Goal: Transaction & Acquisition: Book appointment/travel/reservation

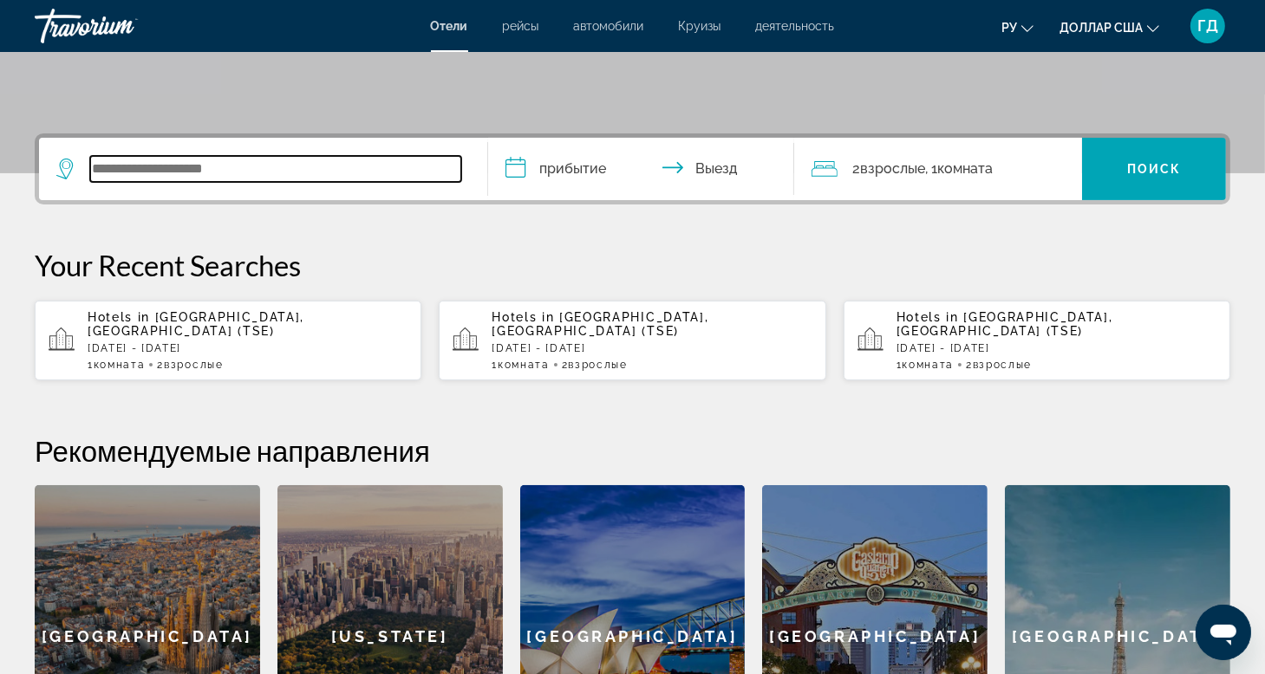
click at [322, 177] on input "Виджет поиска" at bounding box center [275, 169] width 371 height 26
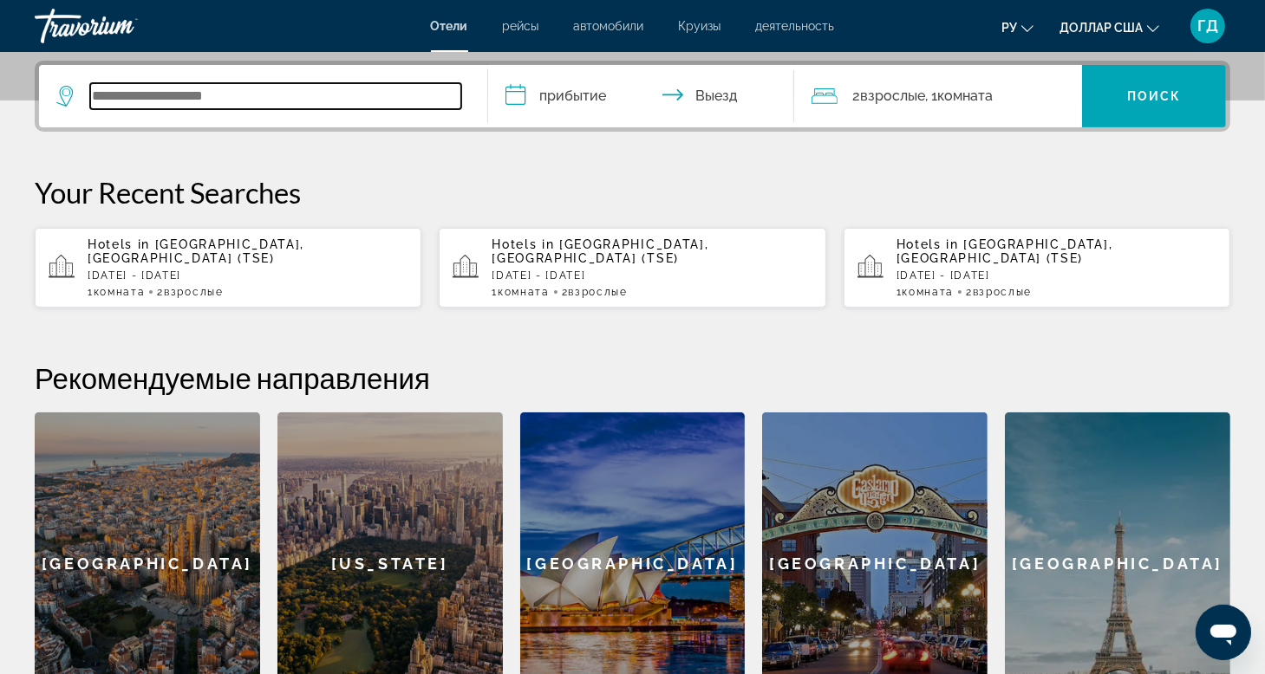
scroll to position [423, 0]
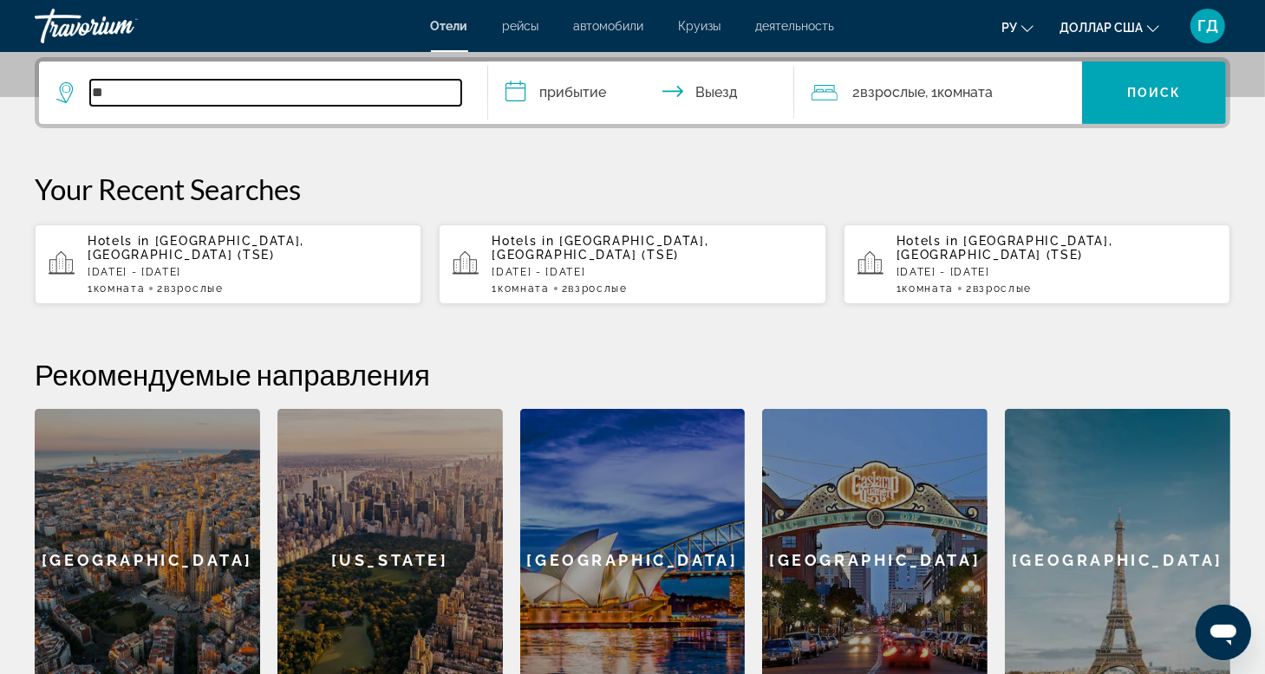
type input "*"
type input "*******"
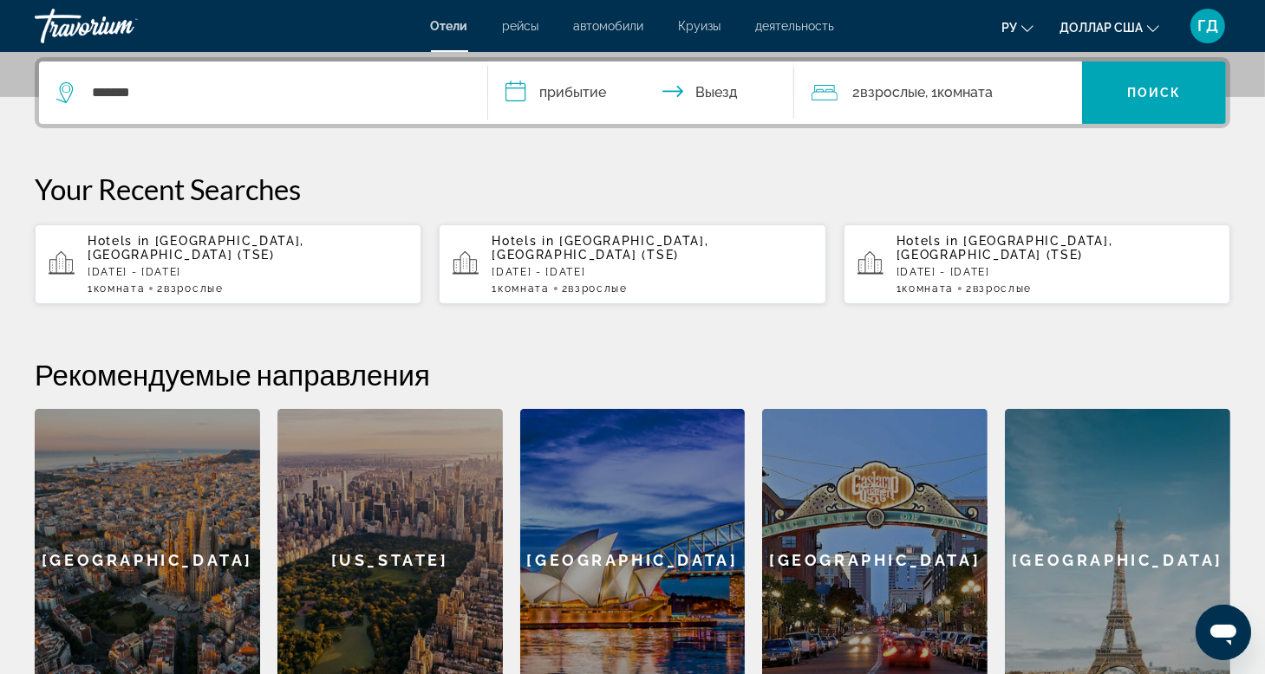
click at [581, 100] on input "**********" at bounding box center [644, 96] width 312 height 68
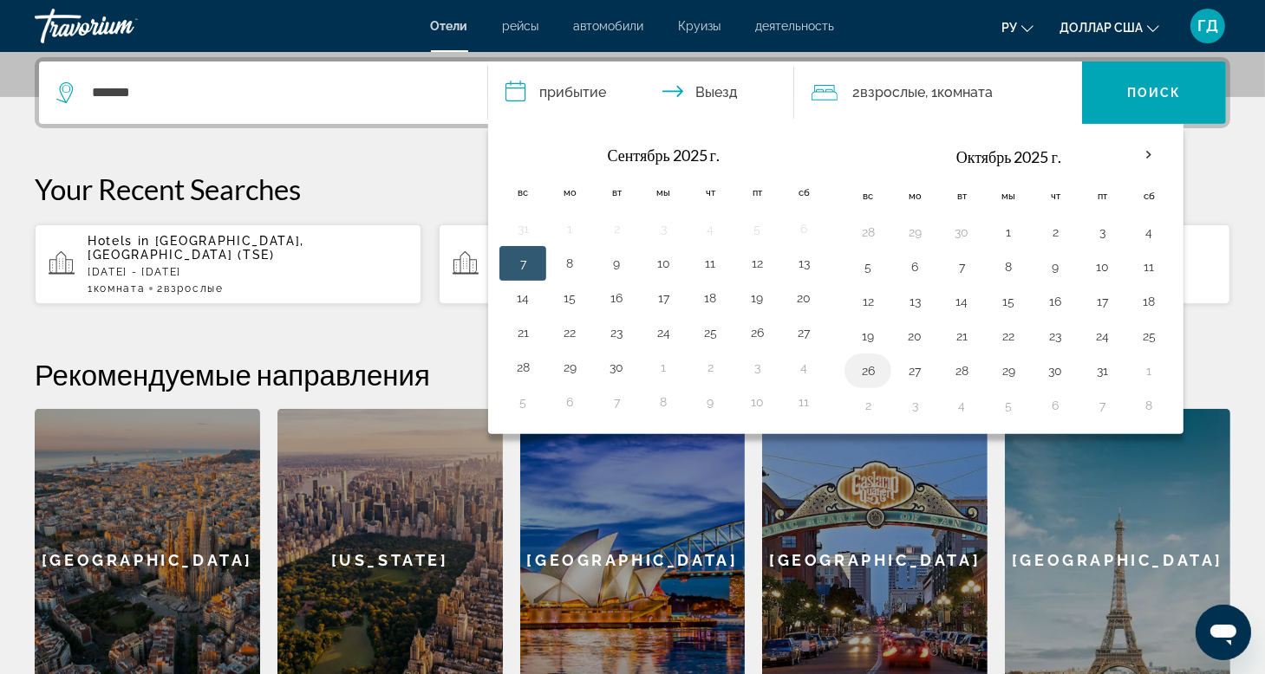
click at [863, 374] on button "26" at bounding box center [868, 371] width 28 height 24
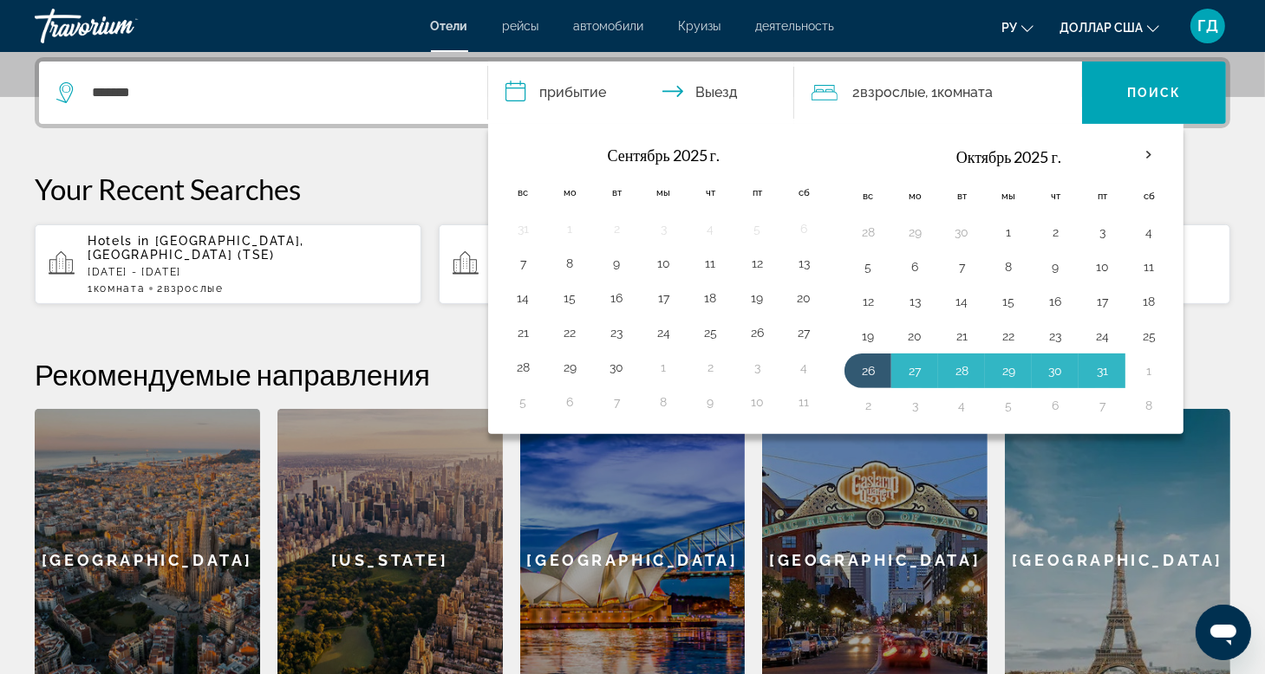
click at [1151, 367] on button "1" at bounding box center [1149, 371] width 28 height 24
type input "**********"
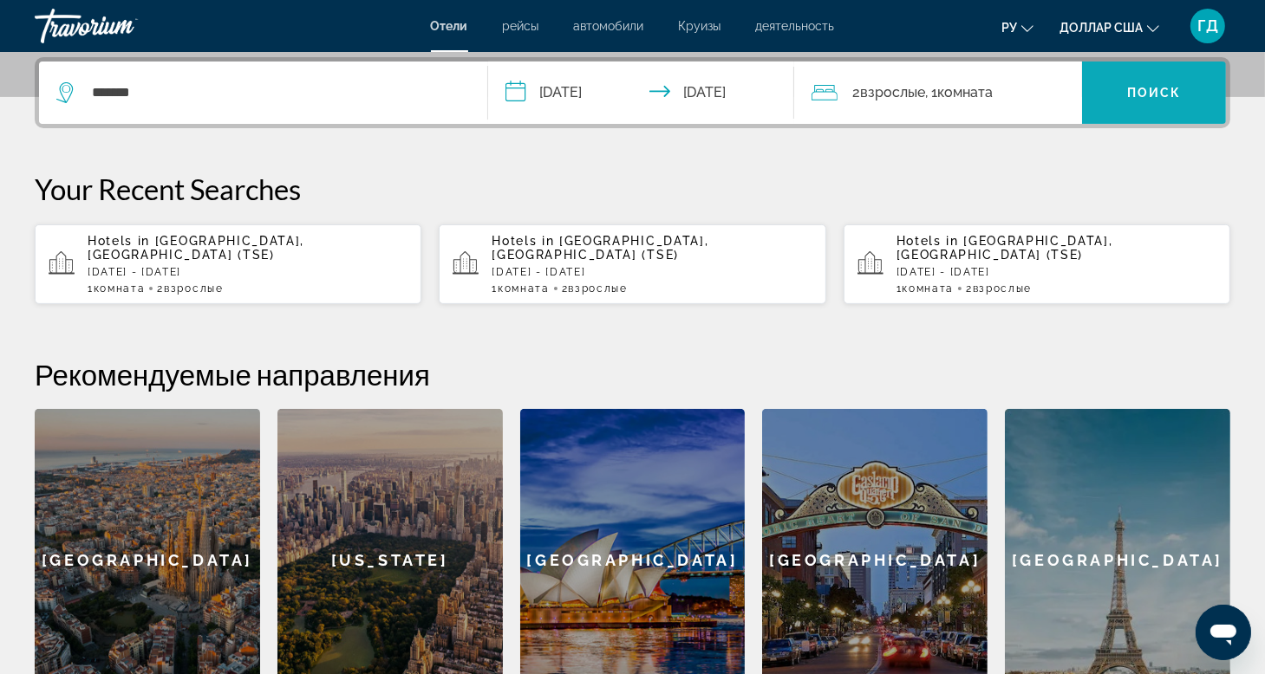
click at [1137, 93] on font "Поиск" at bounding box center [1154, 93] width 55 height 14
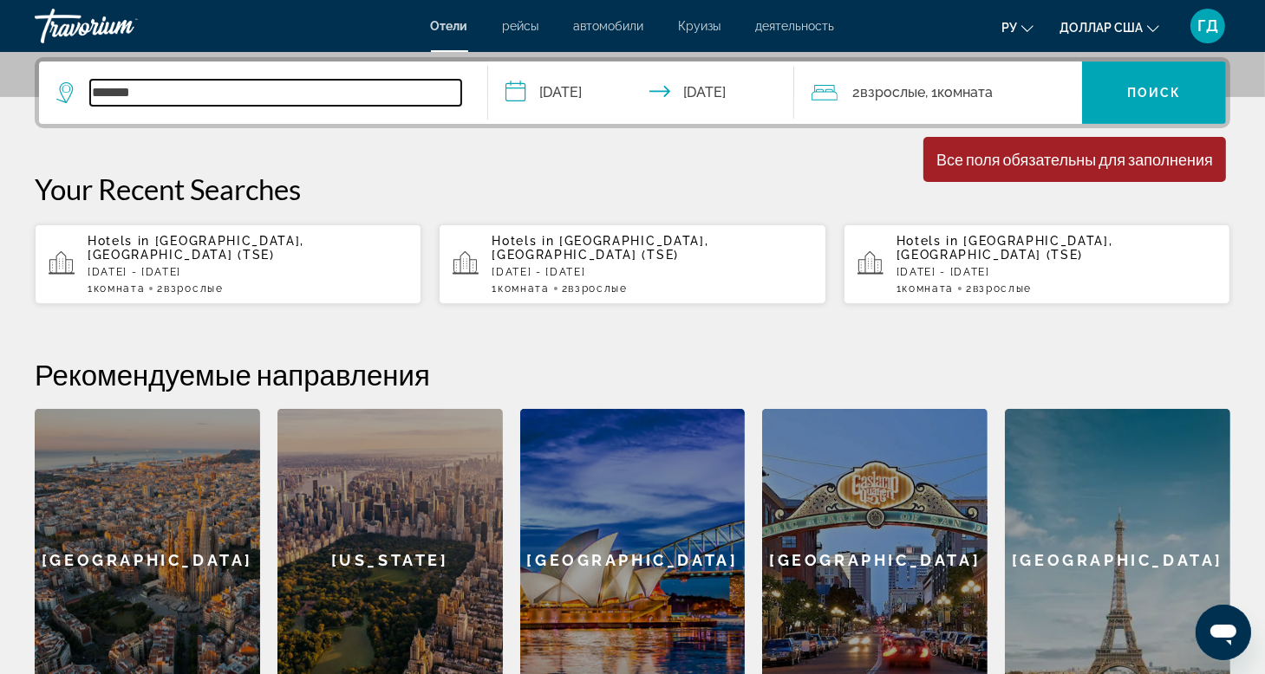
drag, startPoint x: 233, startPoint y: 93, endPoint x: -55, endPoint y: 81, distance: 288.0
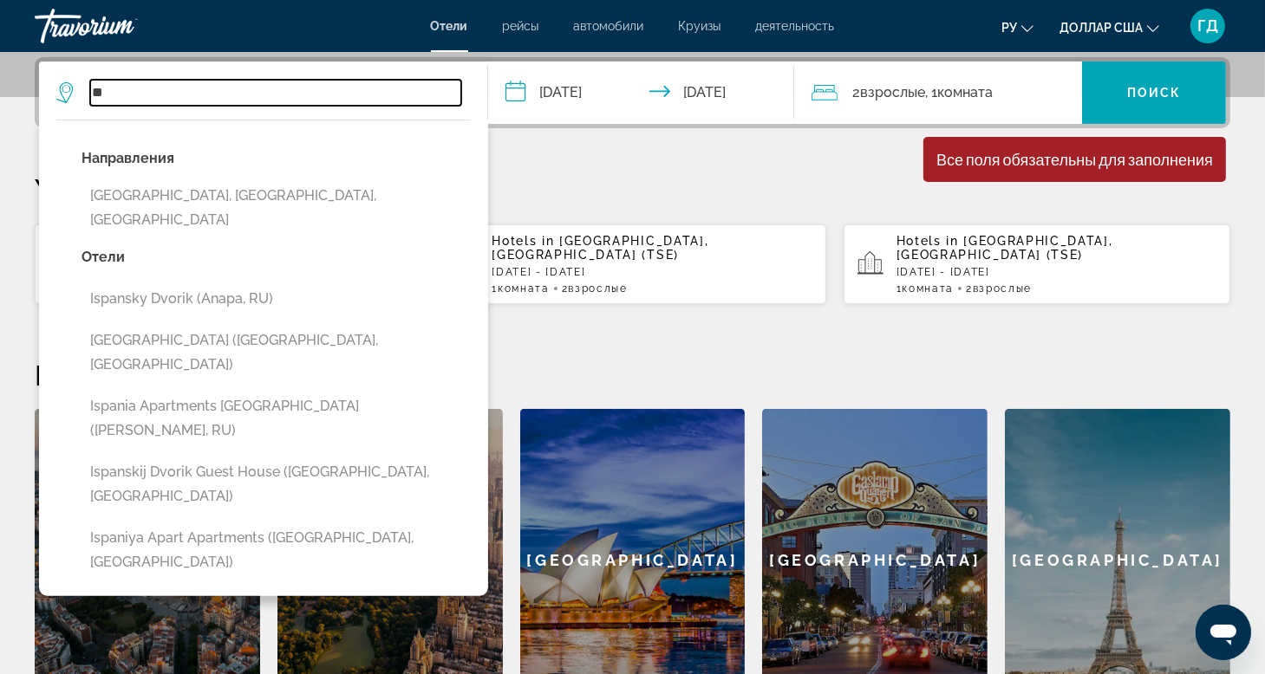
type input "*"
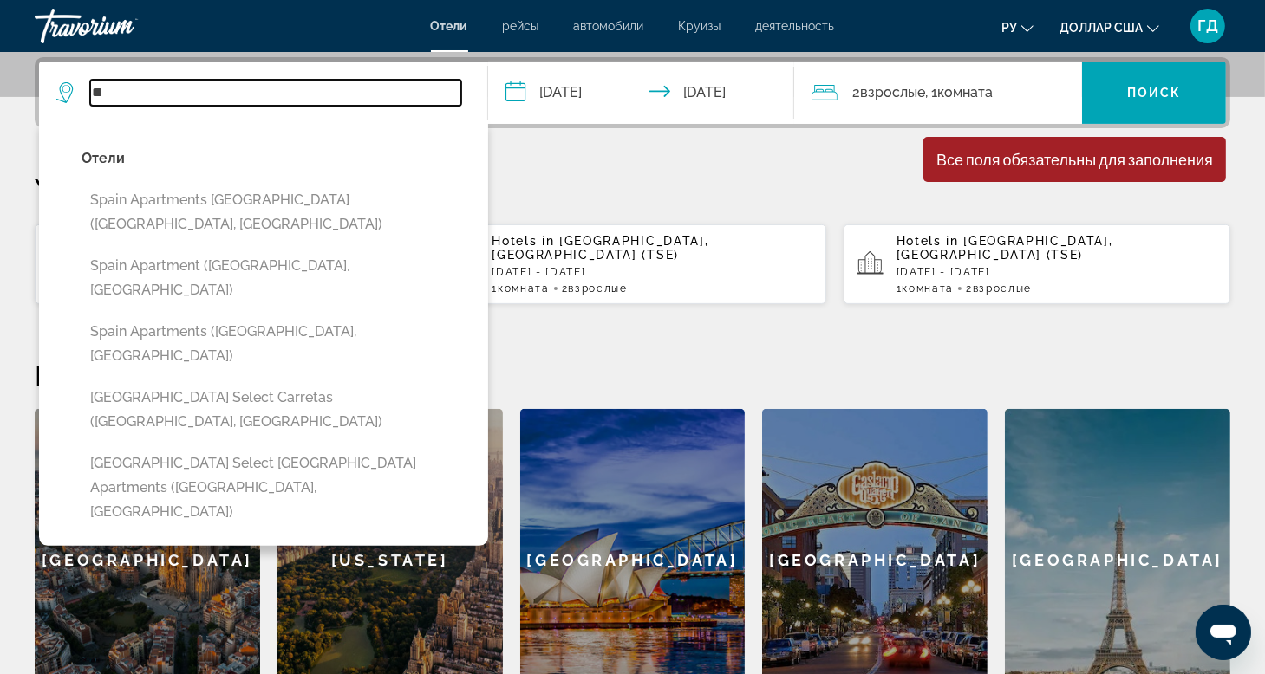
type input "*"
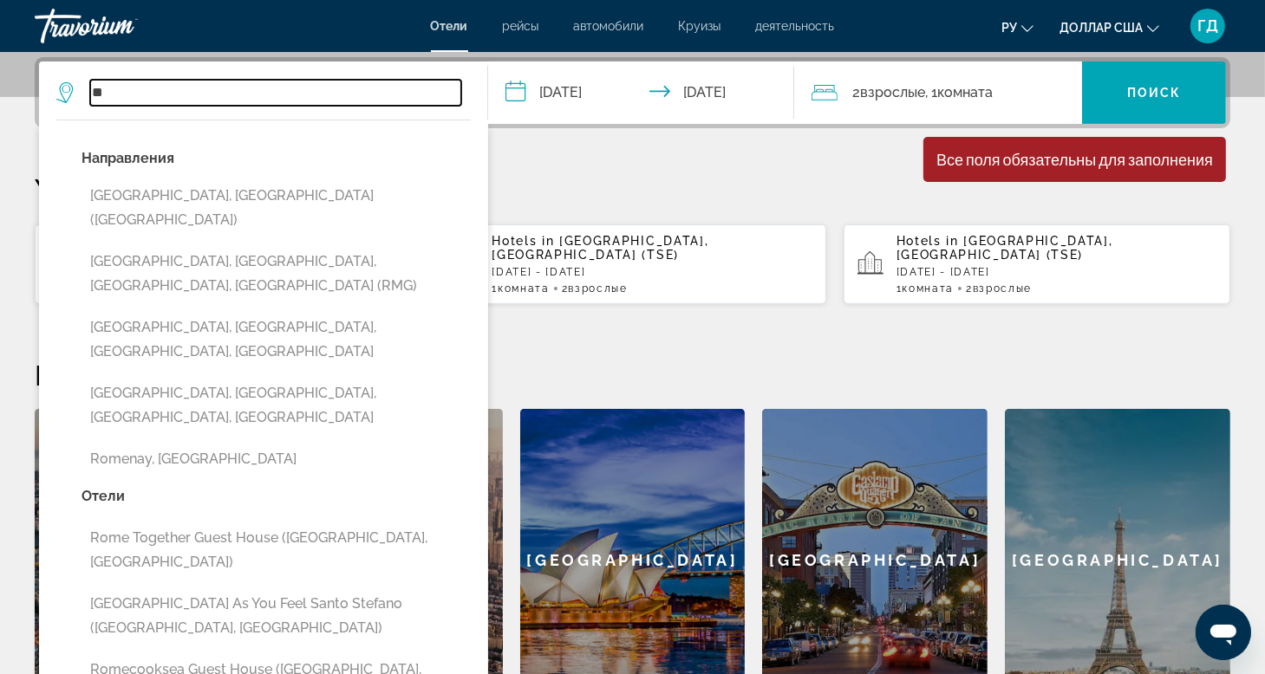
type input "*"
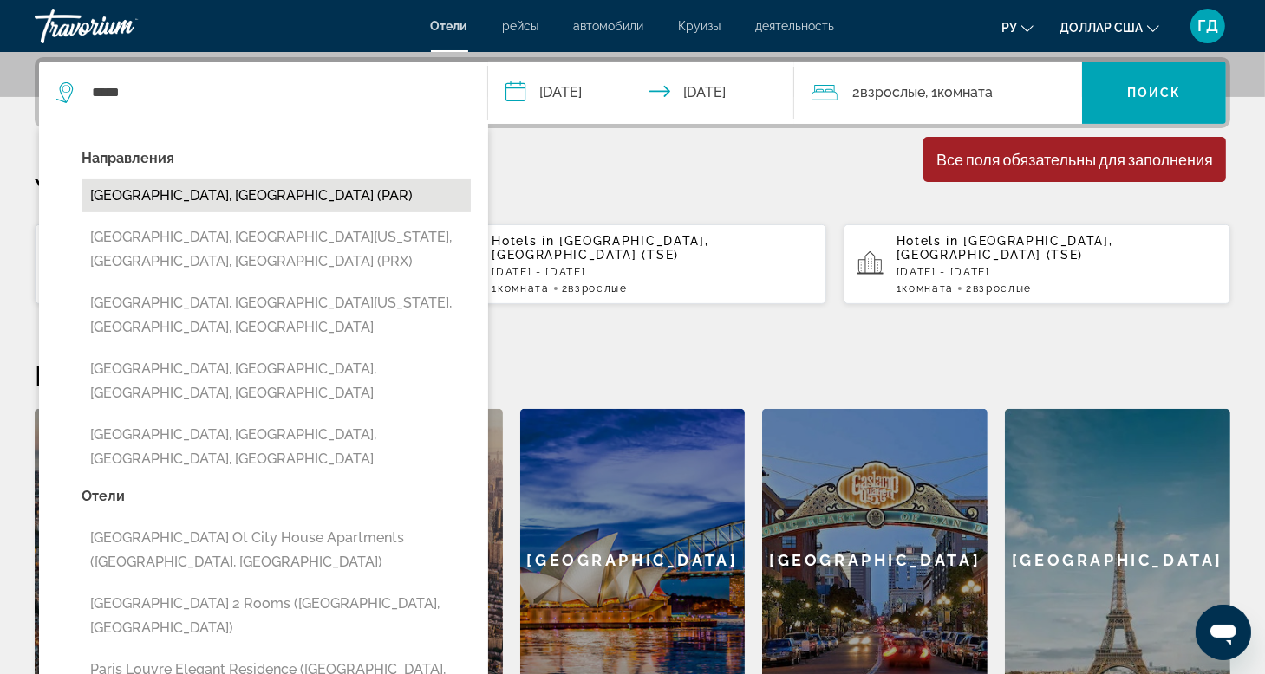
click at [169, 195] on button "[GEOGRAPHIC_DATA], [GEOGRAPHIC_DATA] (PAR)" at bounding box center [275, 195] width 389 height 33
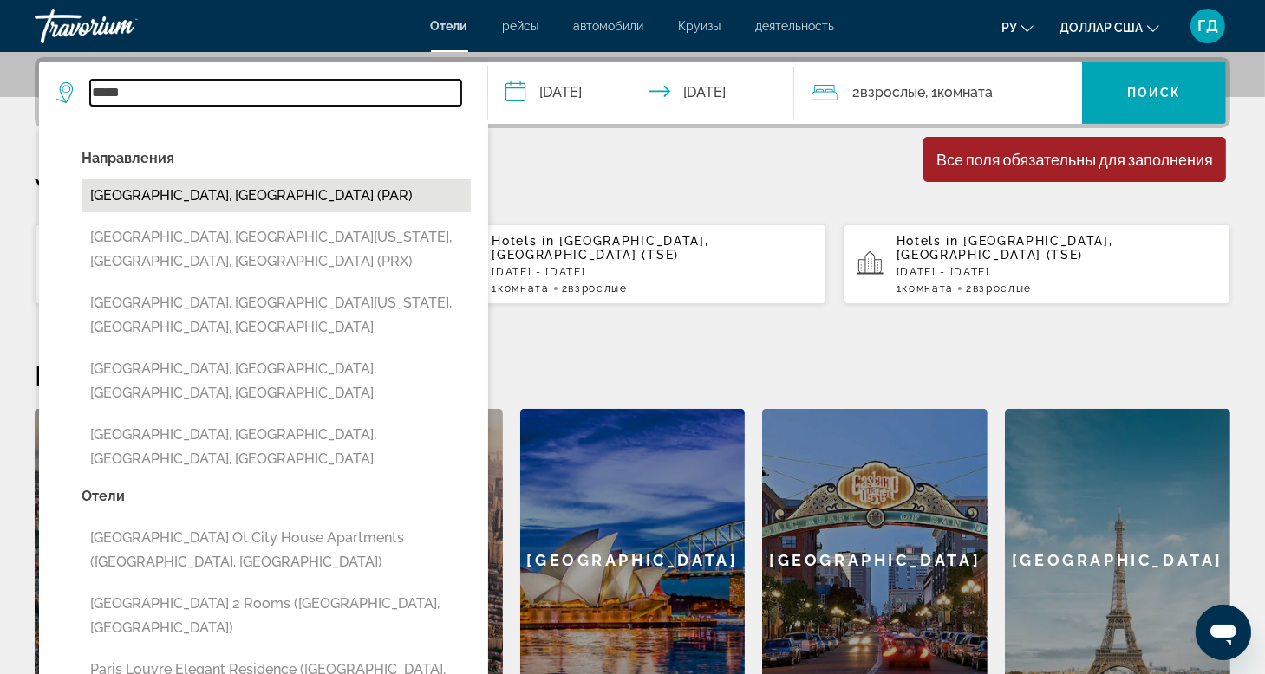
type input "**********"
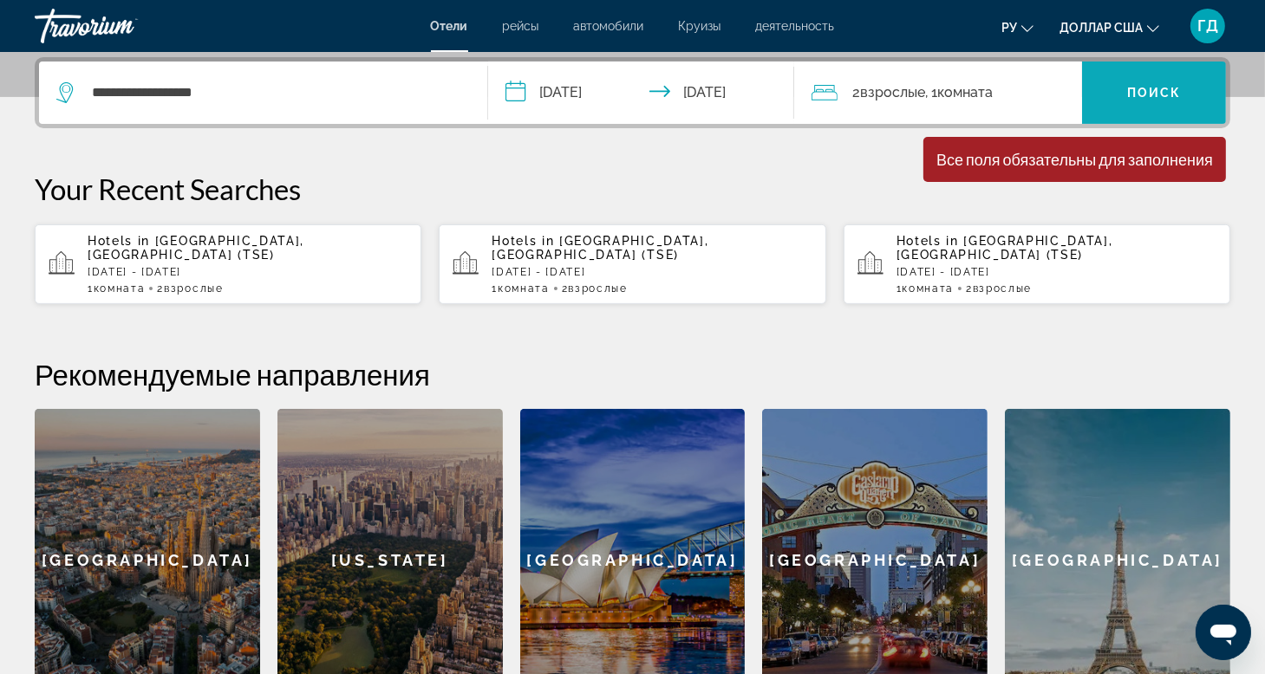
click at [1127, 110] on span "Виджет поиска" at bounding box center [1154, 93] width 144 height 42
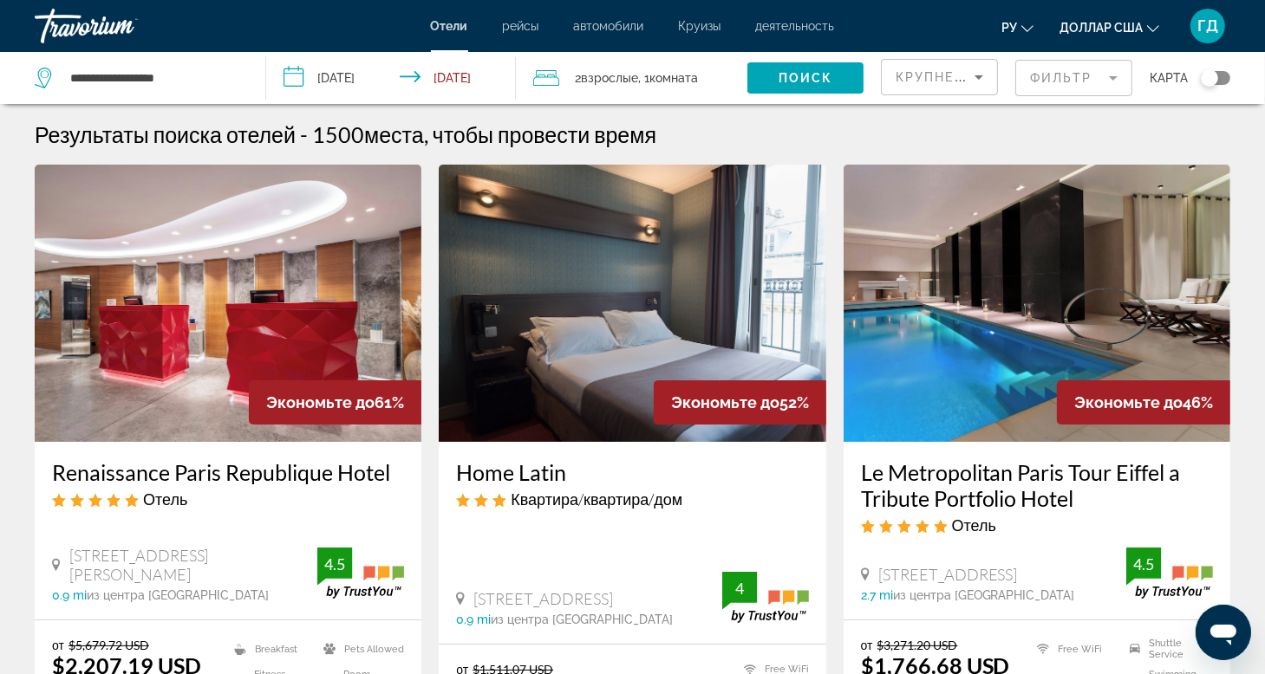
drag, startPoint x: 47, startPoint y: 462, endPoint x: 397, endPoint y: 474, distance: 350.4
click at [397, 474] on div "Renaissance Paris Republique Hotel Отель [STREET_ADDRESS][PERSON_NAME] 0.9 mi и…" at bounding box center [228, 531] width 387 height 178
copy h3 "Renaissance Paris Republique Hotel"
drag, startPoint x: 859, startPoint y: 469, endPoint x: 1097, endPoint y: 486, distance: 238.2
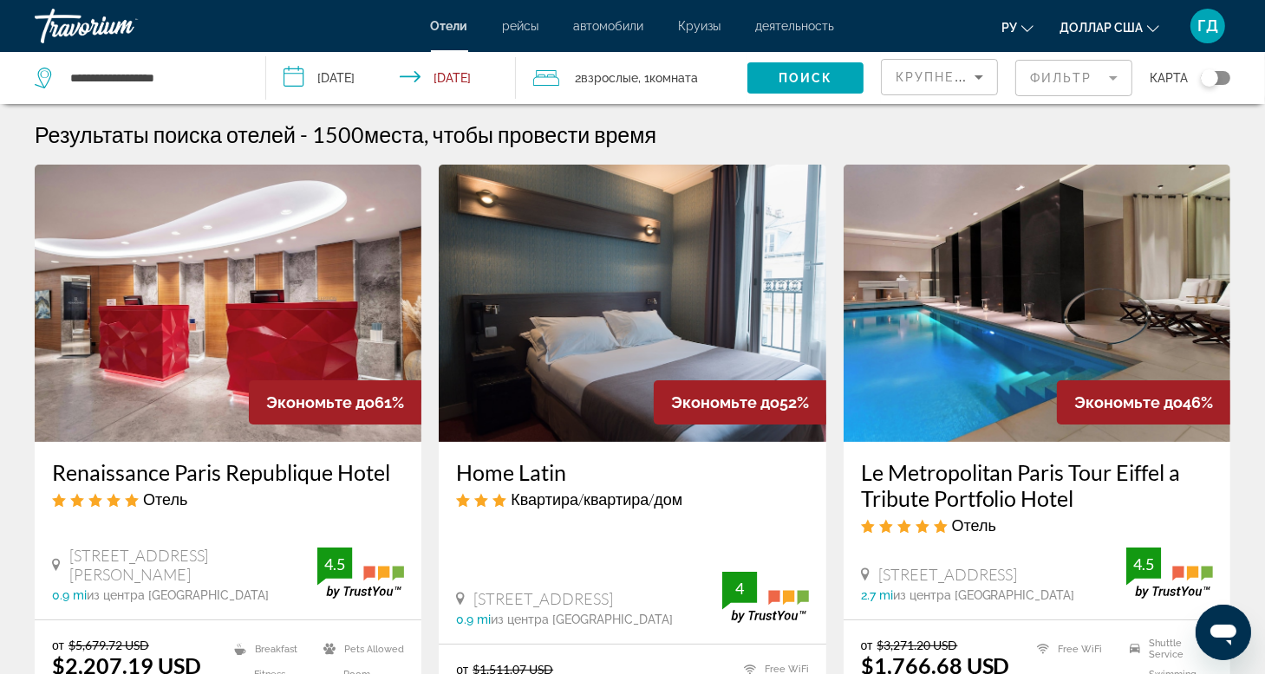
click at [1097, 486] on div "Le Metropolitan Paris Tour Eiffel a Tribute Portfolio Hotel Отель [STREET_ADDRE…" at bounding box center [1037, 531] width 387 height 178
copy h3 "Le Metropolitan Paris Tour Eiffel a Tribute Portfolio Hotel"
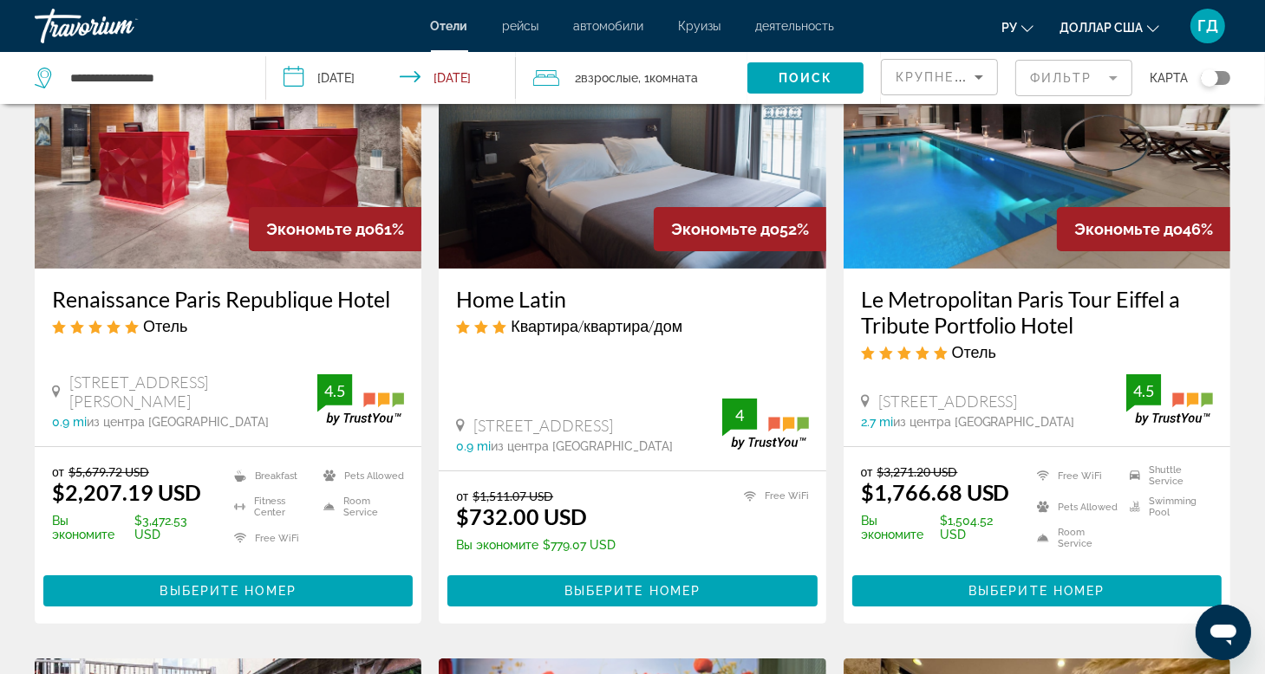
scroll to position [87, 0]
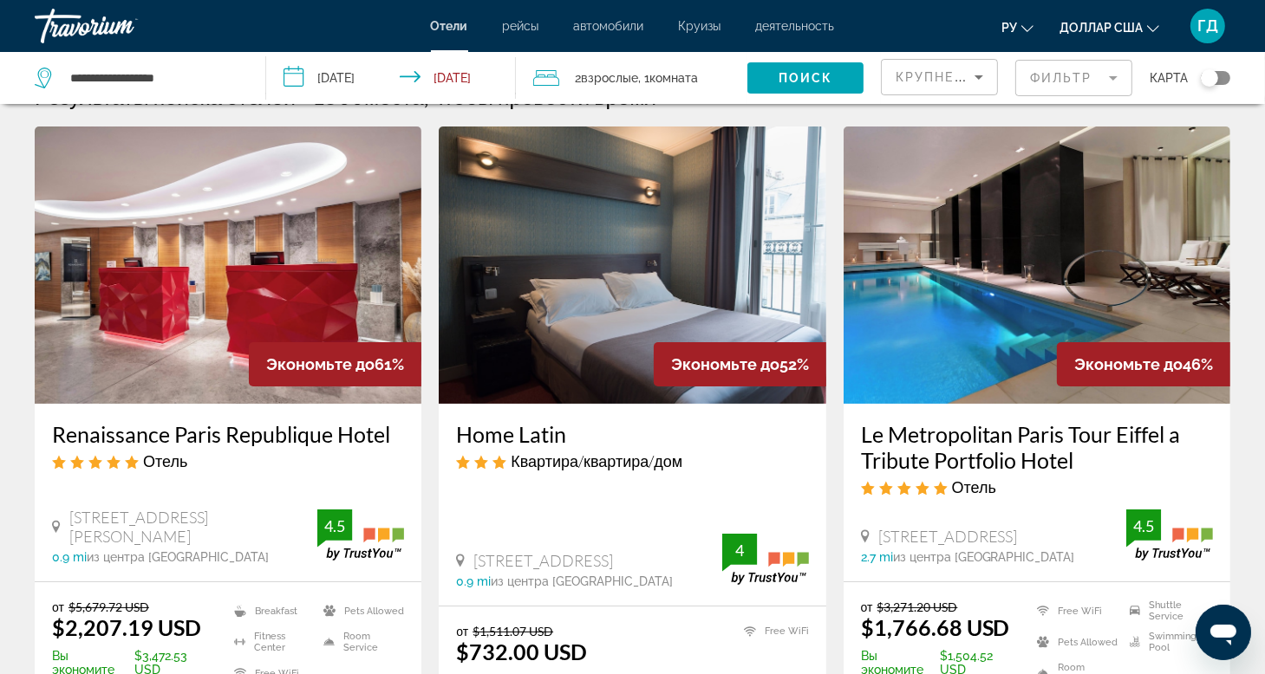
scroll to position [0, 0]
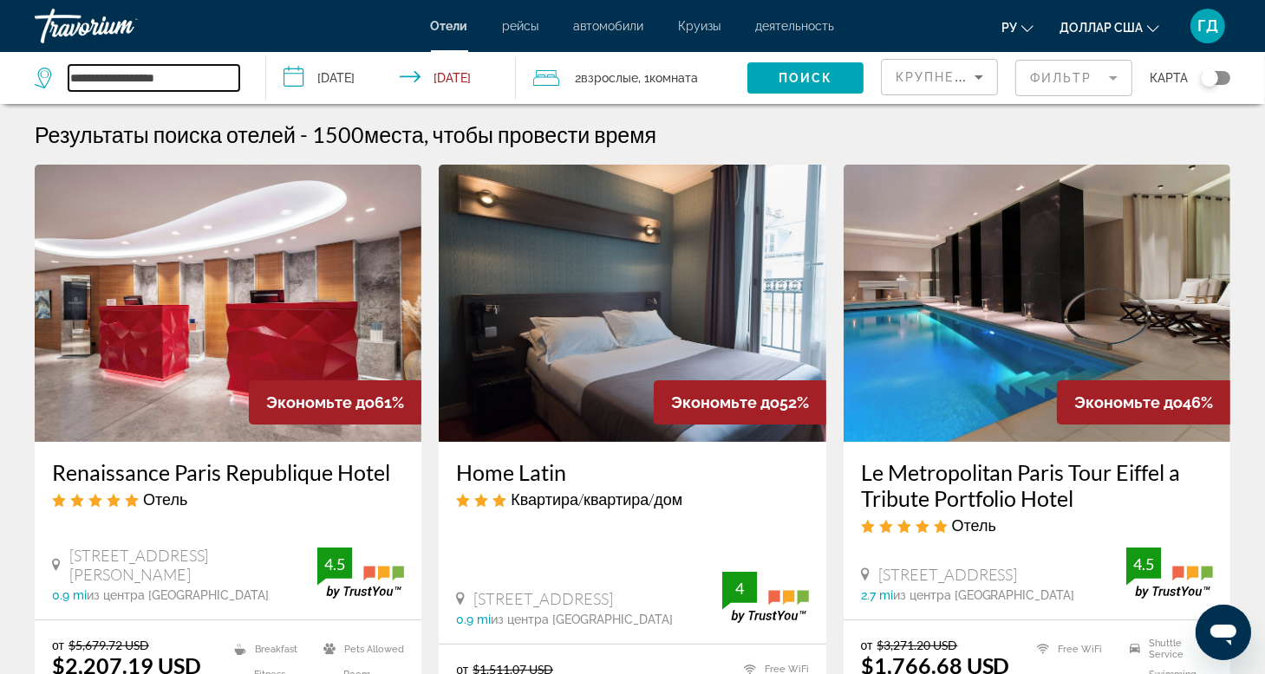
drag, startPoint x: 187, startPoint y: 73, endPoint x: -55, endPoint y: 60, distance: 242.2
click at [0, 60] on html "**********" at bounding box center [632, 337] width 1265 height 674
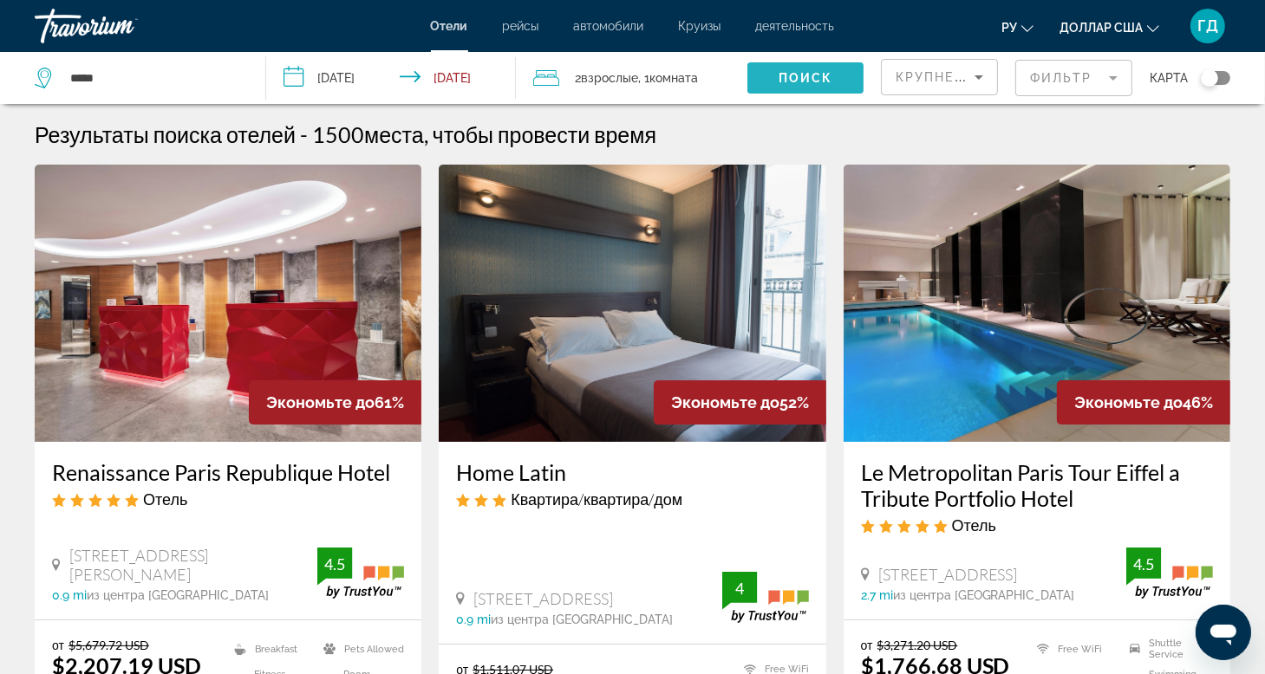
click at [805, 73] on span "Поиск" at bounding box center [806, 78] width 55 height 14
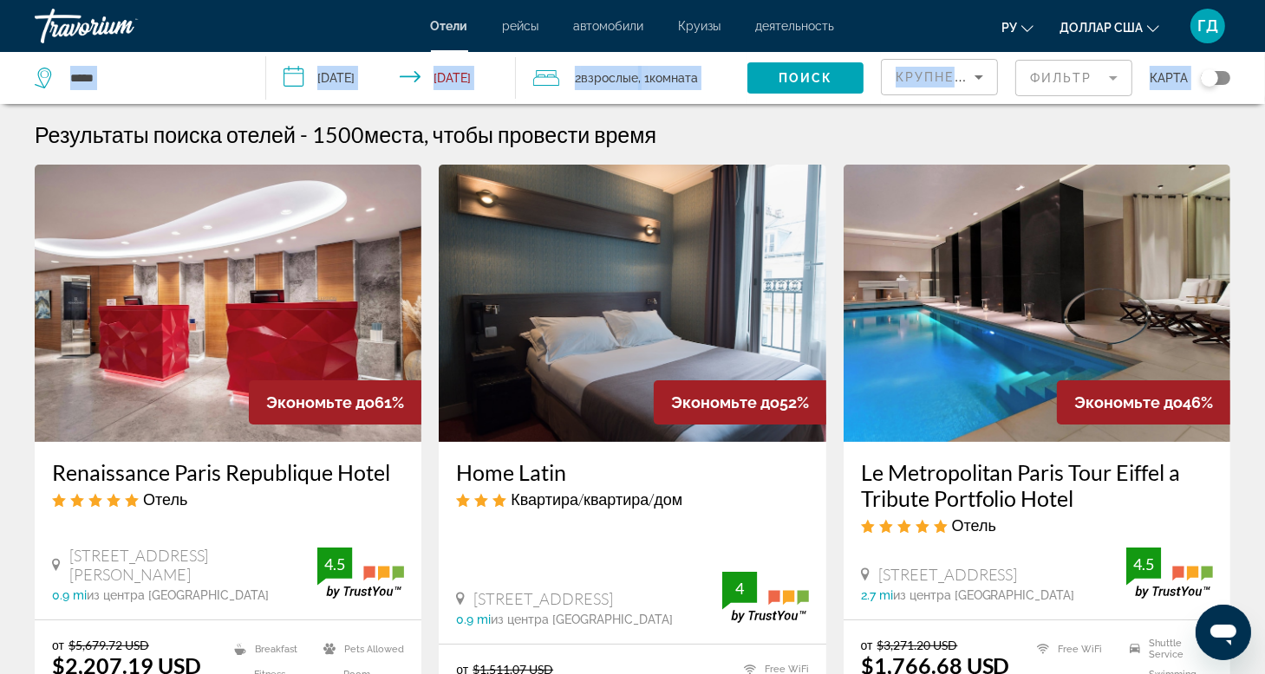
drag, startPoint x: 165, startPoint y: 60, endPoint x: -55, endPoint y: 71, distance: 219.6
click at [0, 71] on html "**********" at bounding box center [632, 337] width 1265 height 674
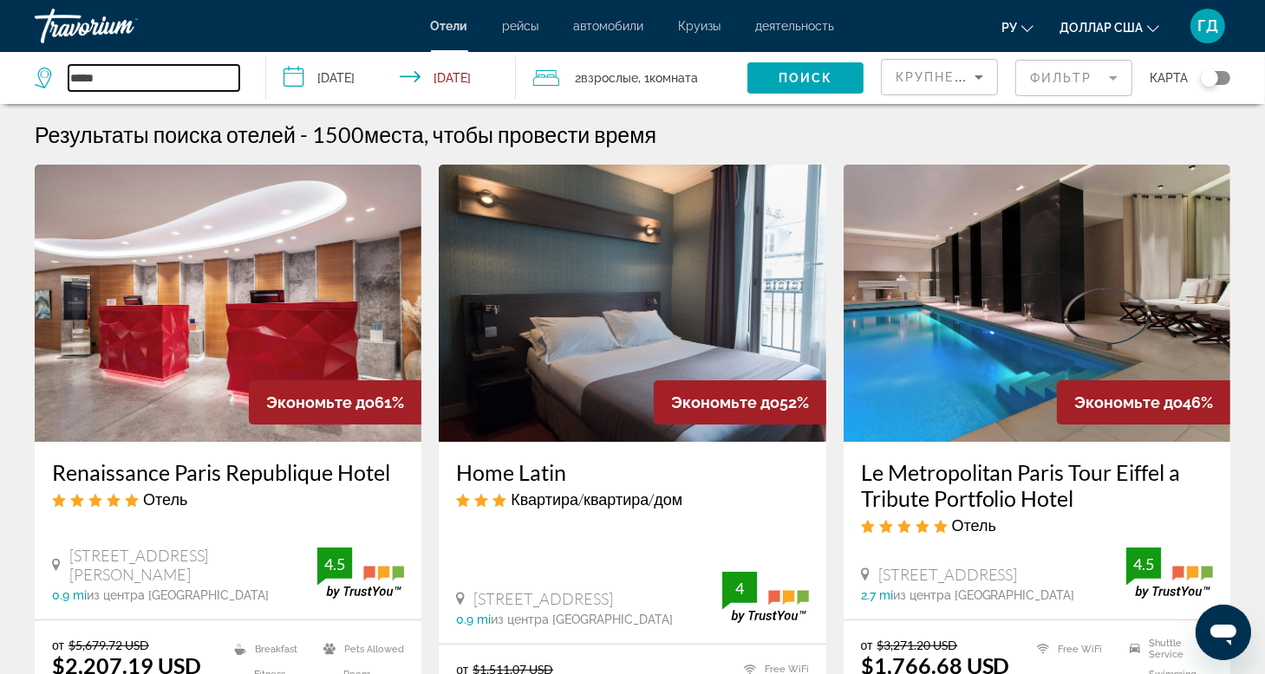
click at [125, 73] on input "*****" at bounding box center [153, 78] width 171 height 26
type input "*"
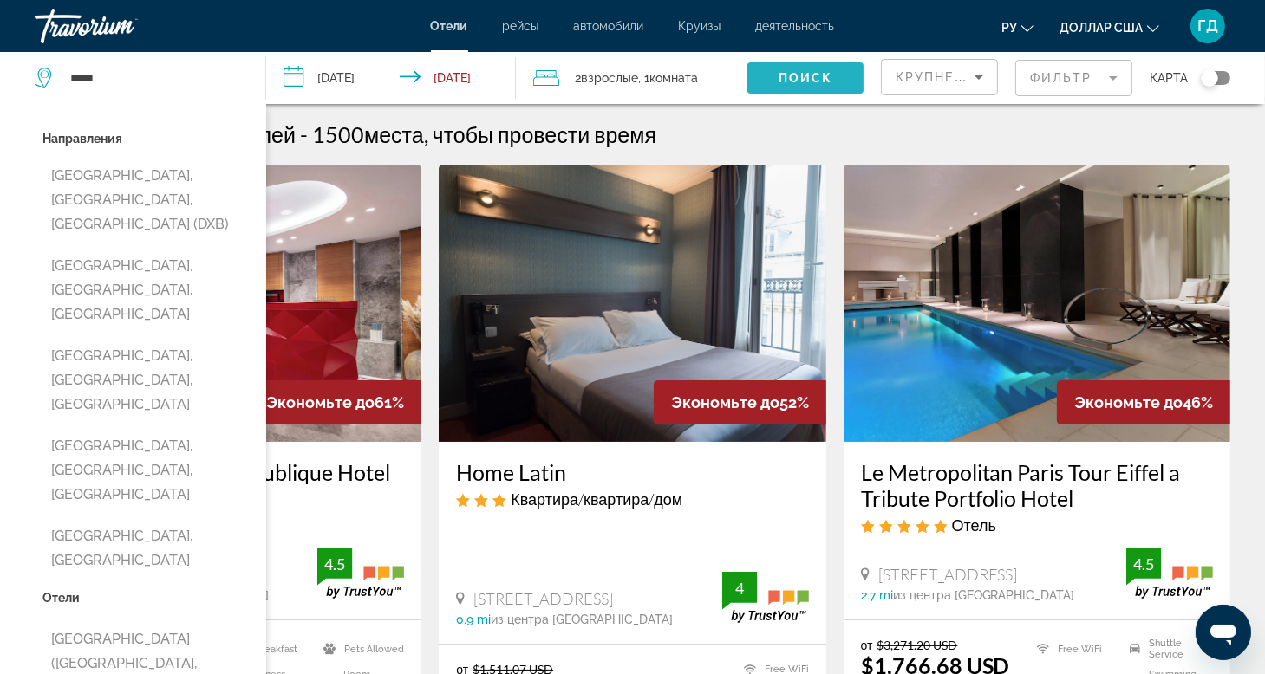
click at [780, 71] on span "Поиск" at bounding box center [806, 78] width 55 height 14
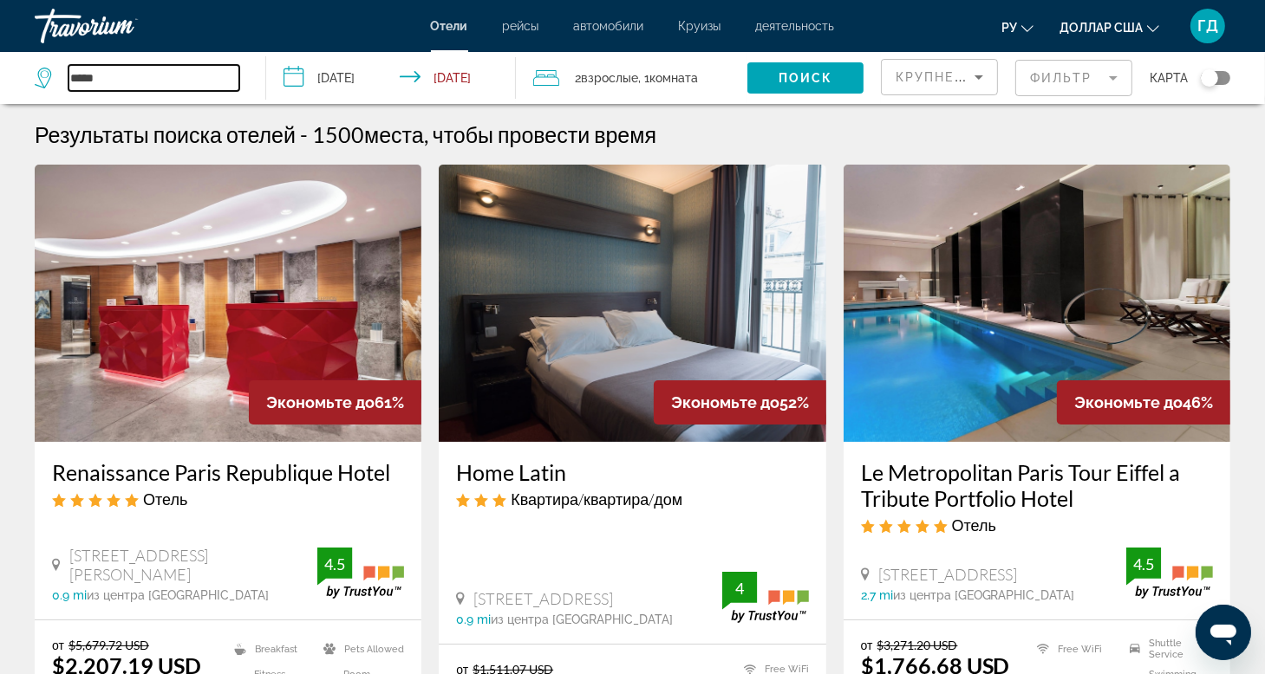
click at [129, 85] on input "*****" at bounding box center [153, 78] width 171 height 26
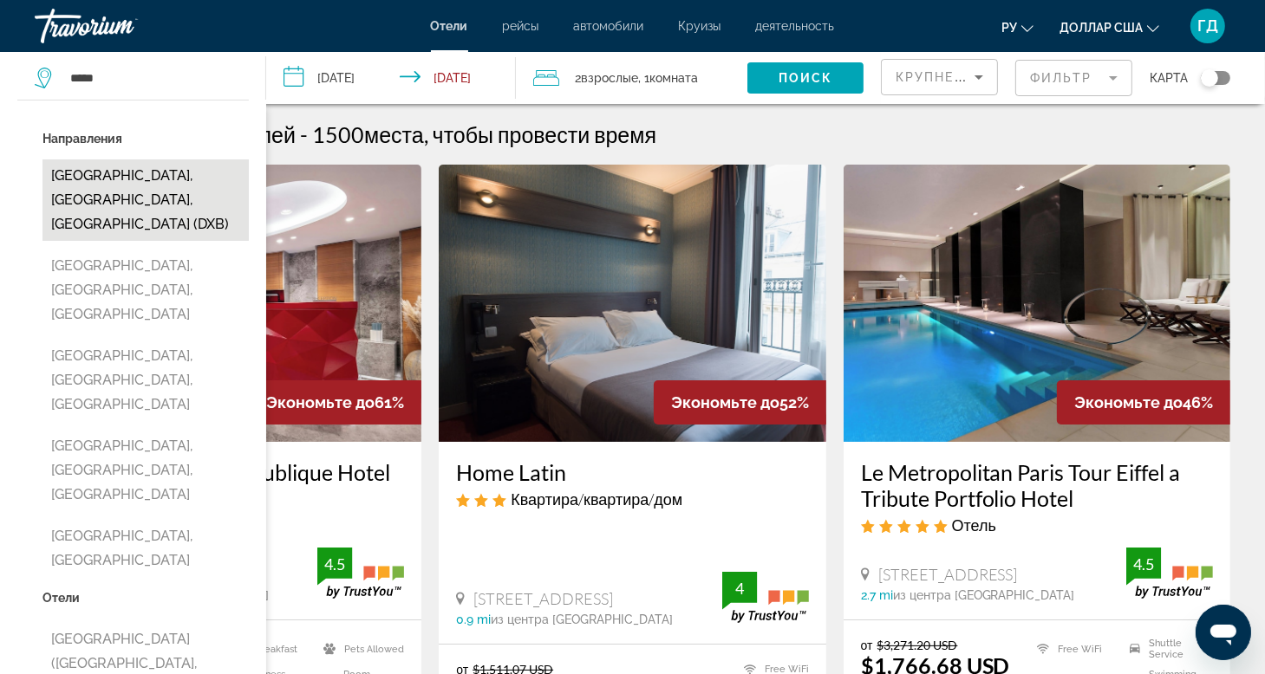
click at [118, 181] on button "[GEOGRAPHIC_DATA], [GEOGRAPHIC_DATA], [GEOGRAPHIC_DATA] (DXB)" at bounding box center [145, 200] width 206 height 81
type input "**********"
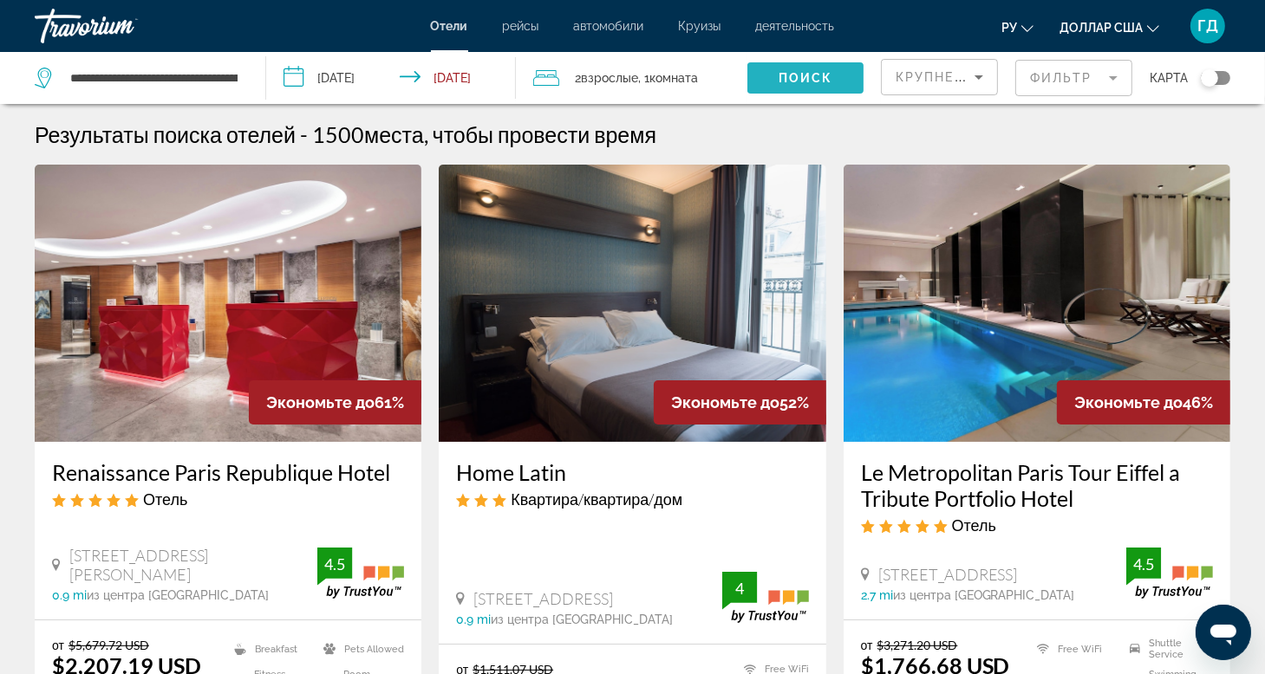
click at [779, 84] on span "Поиск" at bounding box center [806, 78] width 55 height 14
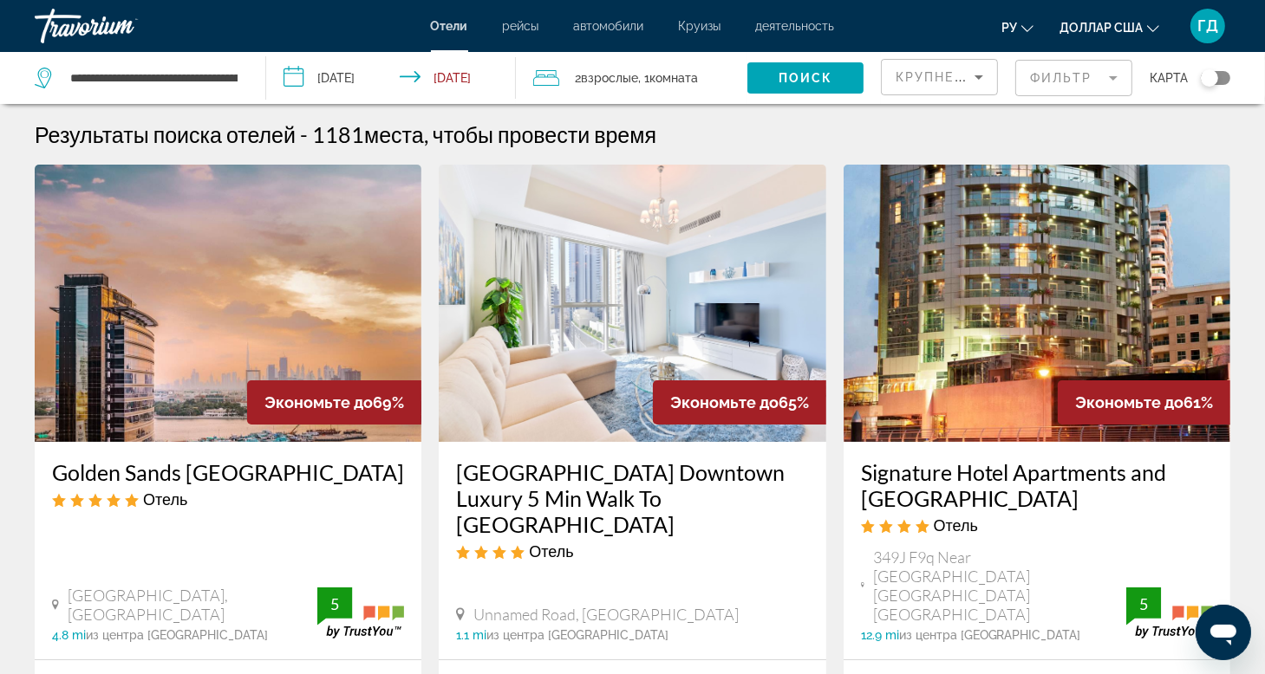
click at [295, 75] on input "**********" at bounding box center [394, 80] width 256 height 57
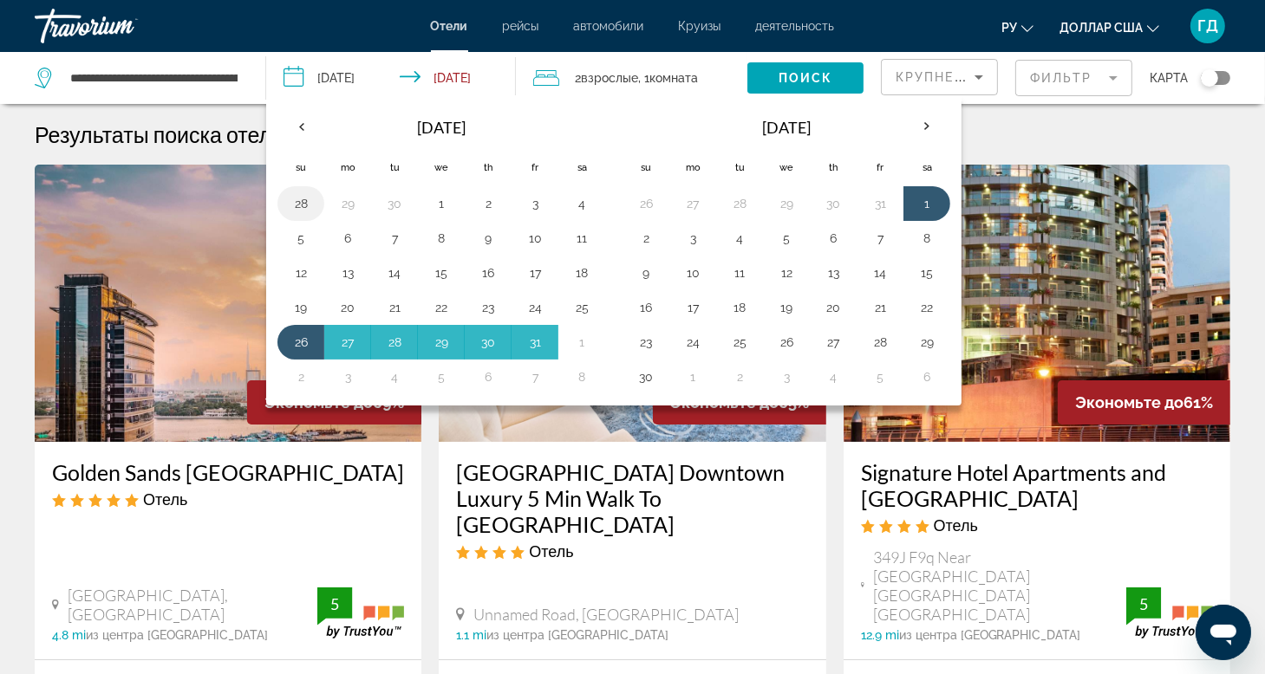
click at [295, 202] on button "28" at bounding box center [301, 204] width 28 height 24
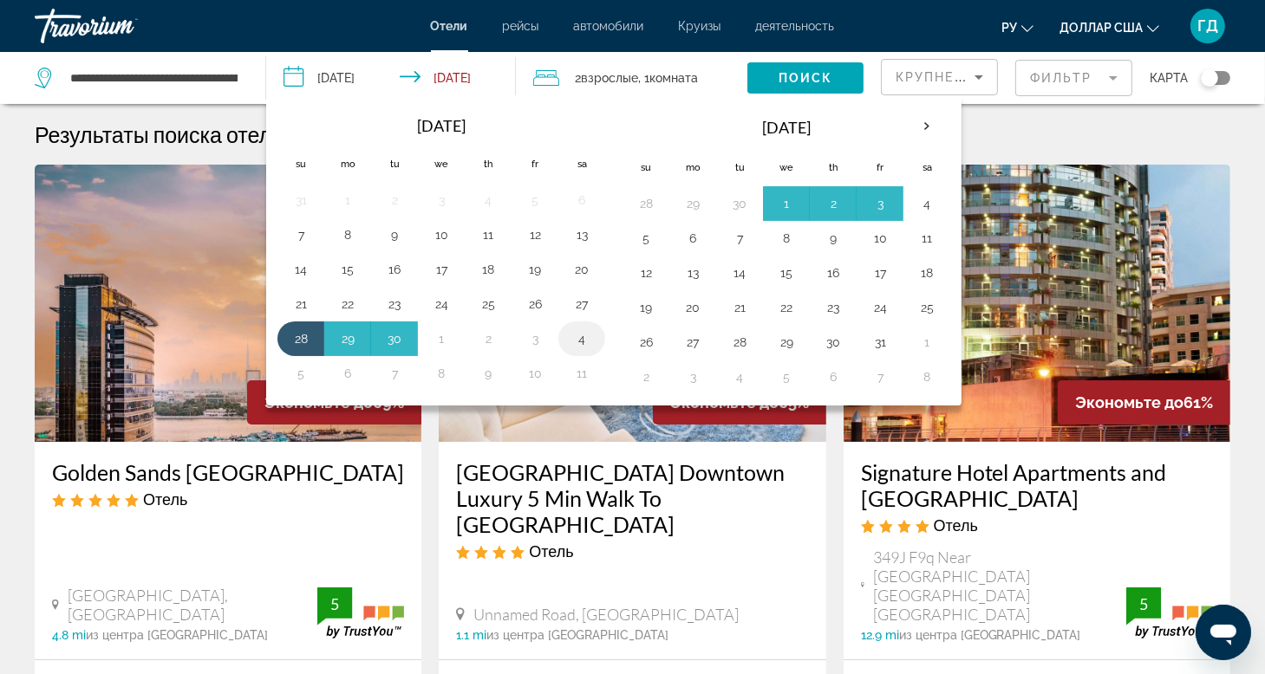
click at [586, 337] on button "4" at bounding box center [582, 339] width 28 height 24
type input "**********"
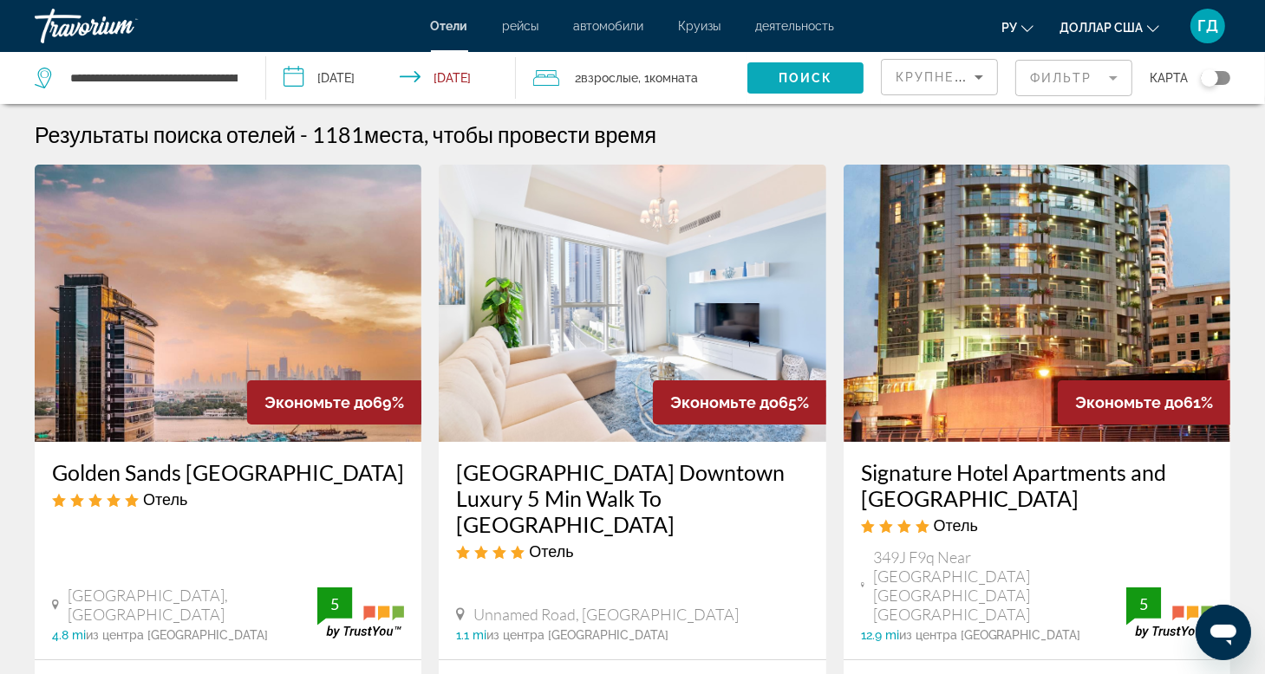
click at [781, 84] on span "Поиск" at bounding box center [806, 78] width 55 height 14
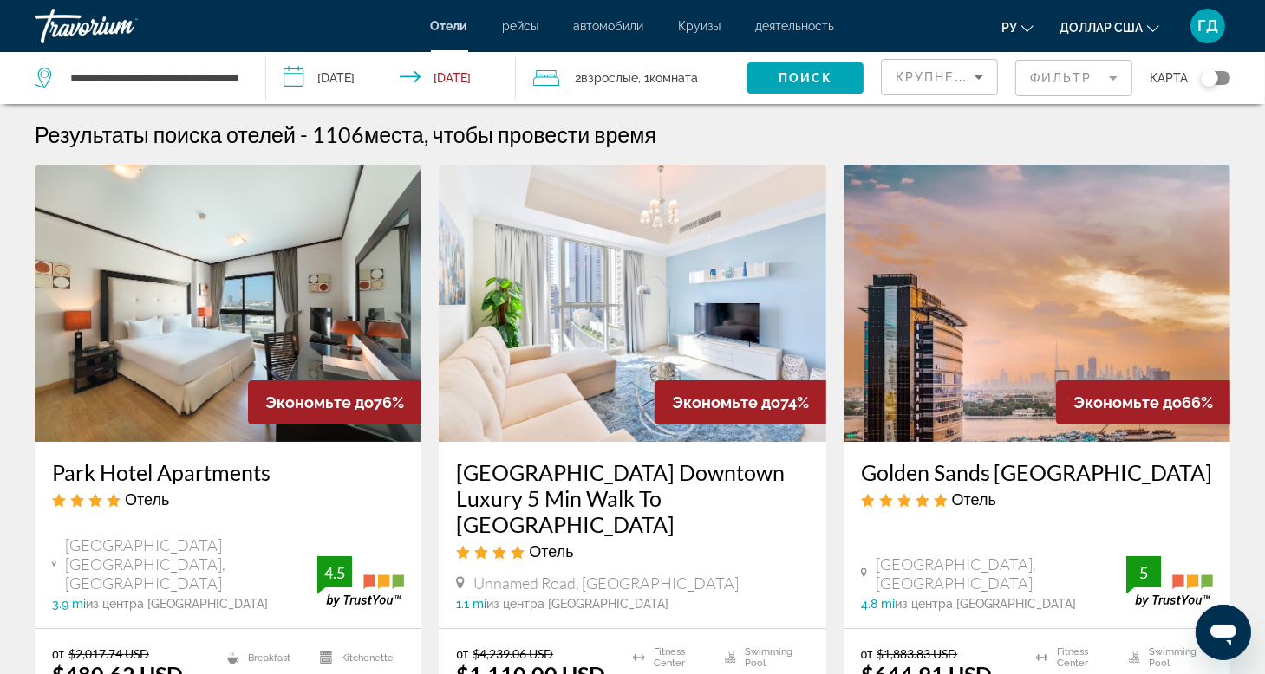
scroll to position [87, 0]
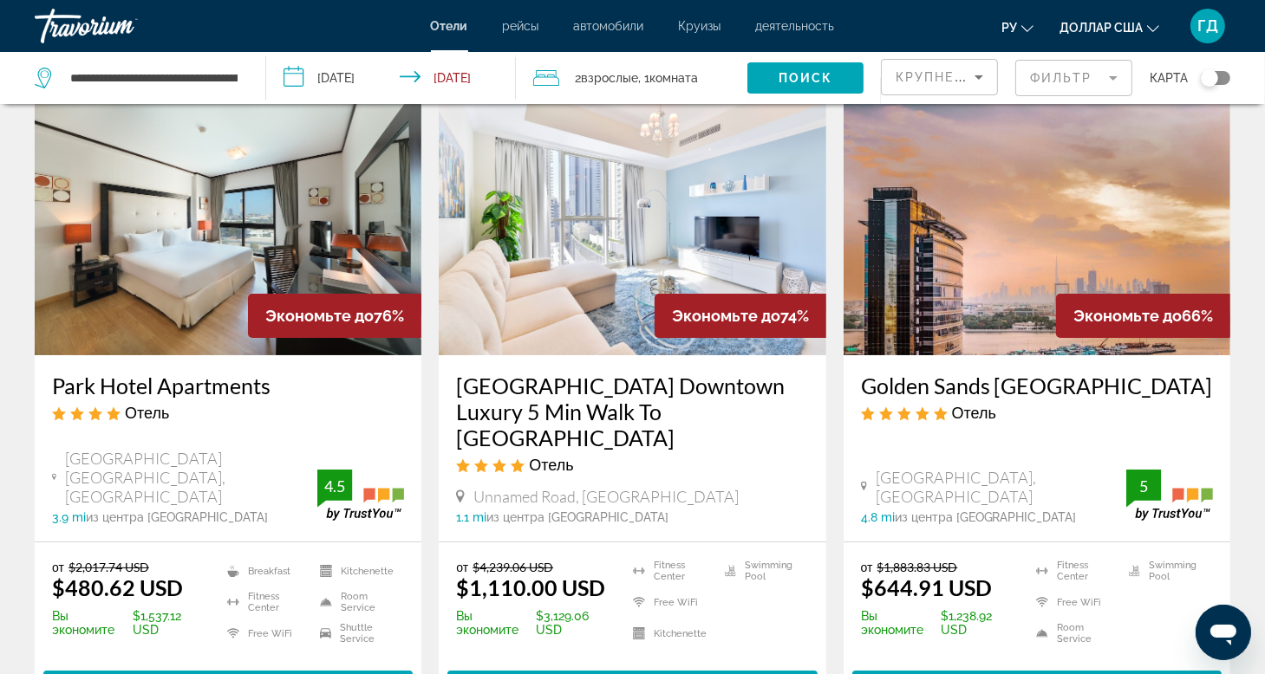
drag, startPoint x: 49, startPoint y: 382, endPoint x: 331, endPoint y: 390, distance: 282.7
click at [331, 390] on div "Park Hotel Apartments Отель [GEOGRAPHIC_DATA] [GEOGRAPHIC_DATA], [GEOGRAPHIC_DA…" at bounding box center [228, 448] width 387 height 186
copy h3 "Park Hotel Apartments"
click at [459, 381] on h3 "[GEOGRAPHIC_DATA] Downtown Luxury 5 Min Walk To [GEOGRAPHIC_DATA]" at bounding box center [632, 412] width 352 height 78
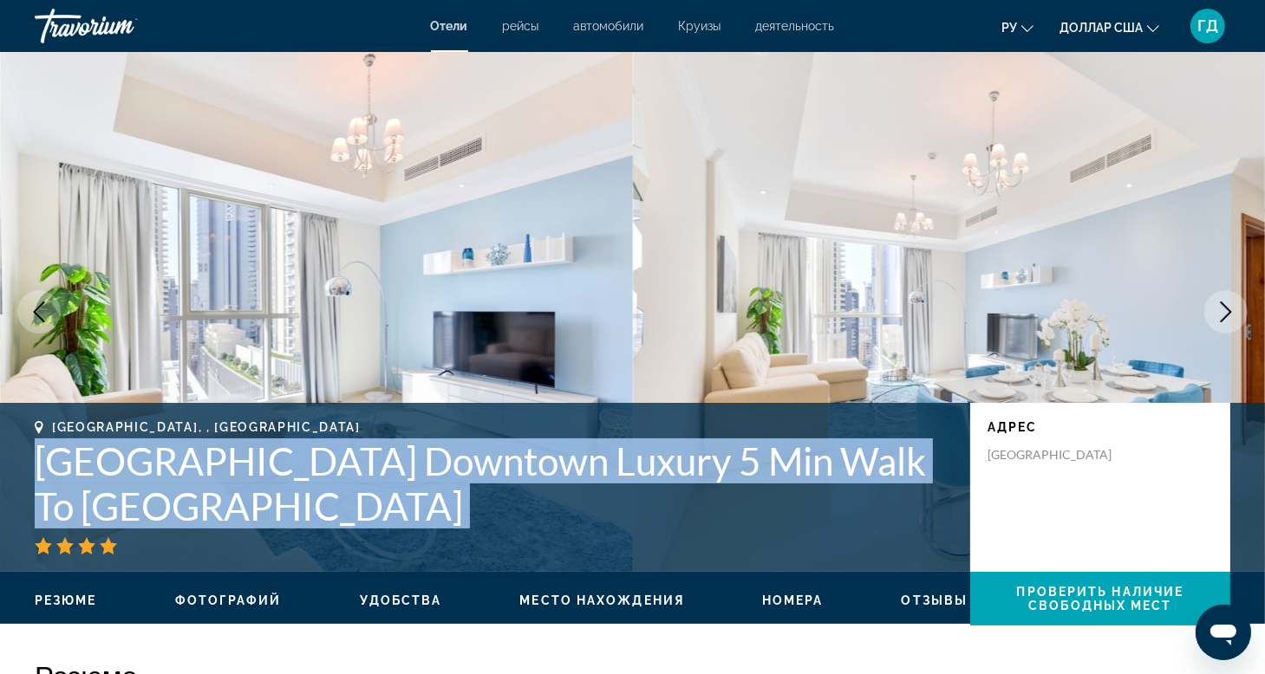
drag, startPoint x: 36, startPoint y: 451, endPoint x: 150, endPoint y: 536, distance: 142.5
click at [150, 536] on div "[GEOGRAPHIC_DATA], , [GEOGRAPHIC_DATA] [GEOGRAPHIC_DATA] Downtown Luxury 5 Min …" at bounding box center [494, 487] width 918 height 134
copy div "[GEOGRAPHIC_DATA] Downtown Luxury 5 Min Walk To [GEOGRAPHIC_DATA]"
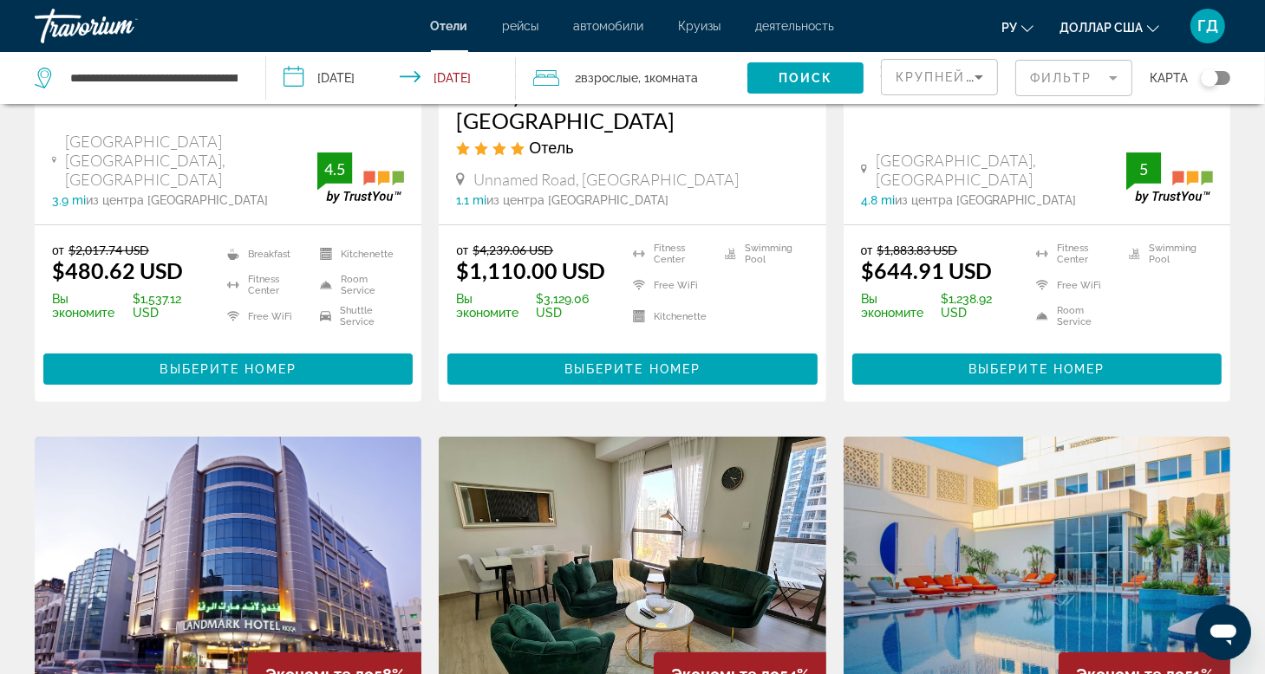
scroll to position [260, 0]
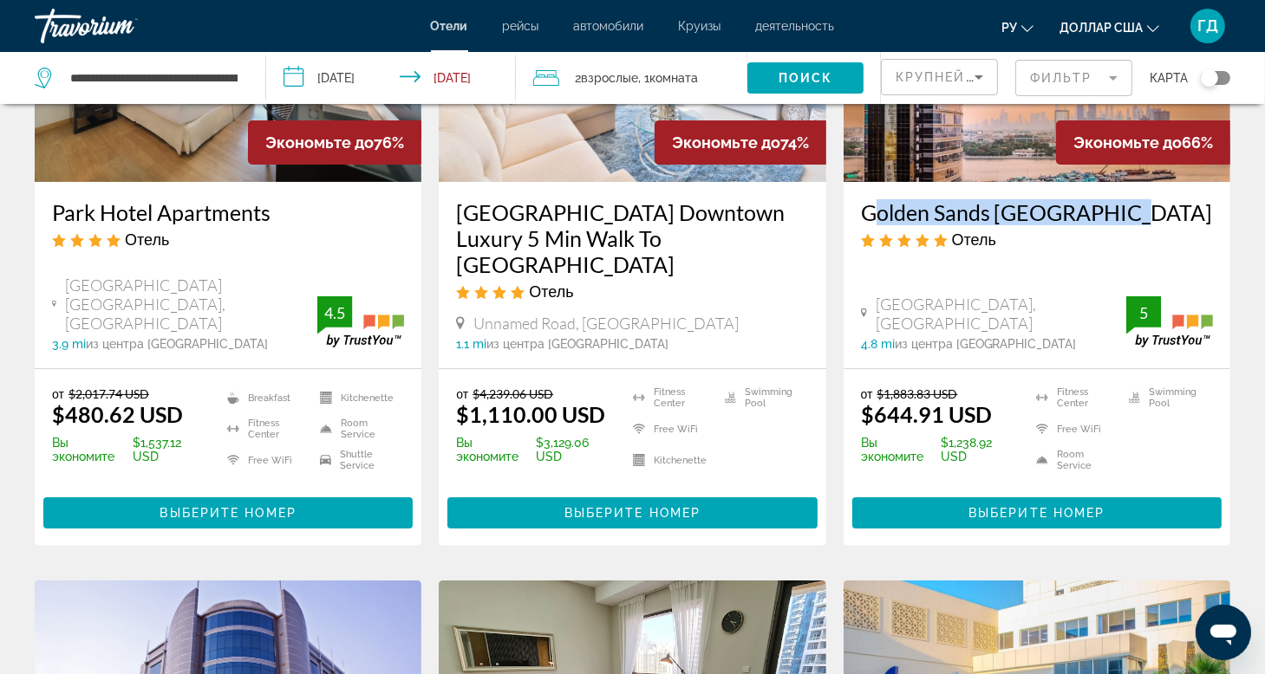
drag, startPoint x: 891, startPoint y: 203, endPoint x: 1127, endPoint y: 207, distance: 235.8
click at [1127, 207] on div "Golden Sands [GEOGRAPHIC_DATA] Отель [GEOGRAPHIC_DATA], [GEOGRAPHIC_DATA] 4.8 m…" at bounding box center [1037, 275] width 387 height 186
copy h3 "Golden Sands [GEOGRAPHIC_DATA]"
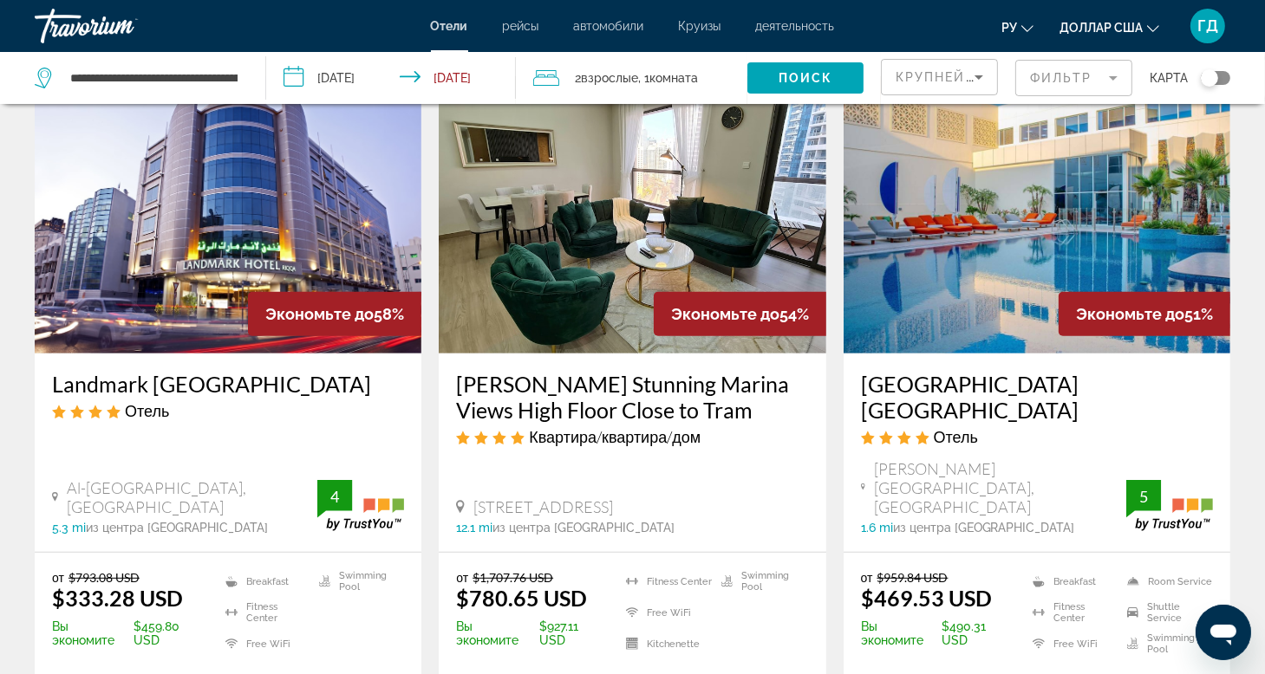
scroll to position [780, 0]
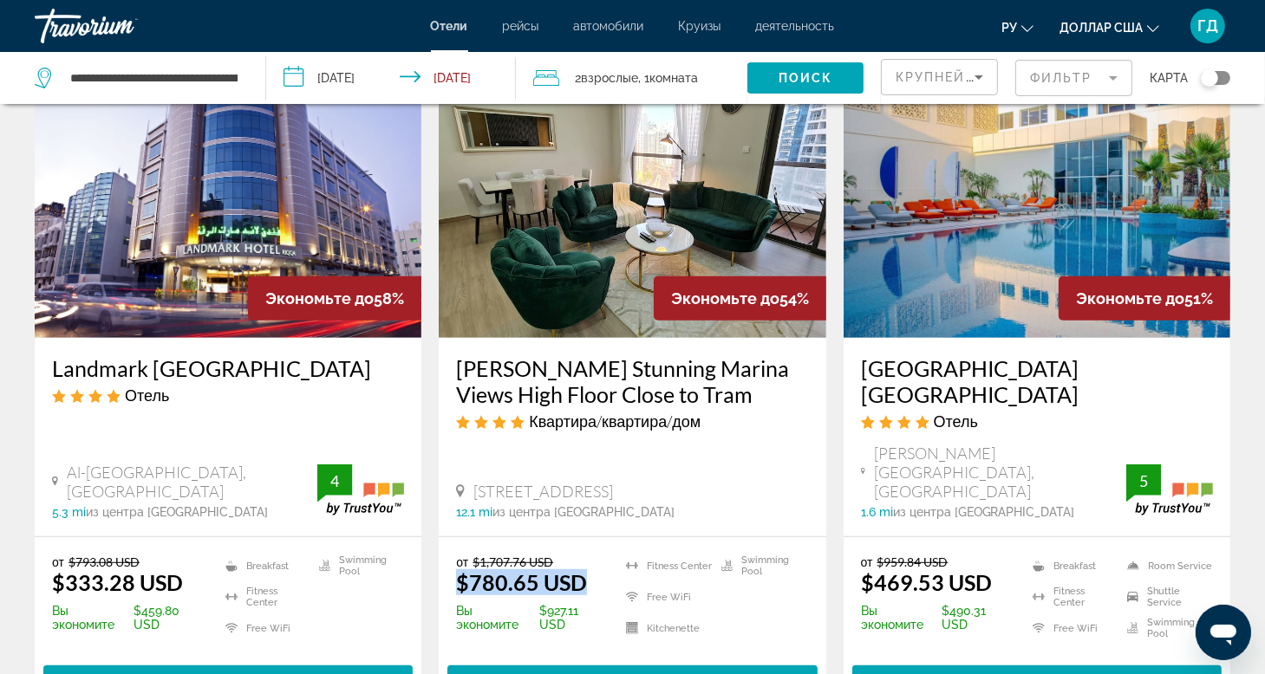
drag, startPoint x: 448, startPoint y: 514, endPoint x: 589, endPoint y: 514, distance: 140.4
click at [589, 537] on div "от $1,707.76 USD $780.65 USD Вы экономите $927.11 USD [GEOGRAPHIC_DATA] Free Wi…" at bounding box center [632, 625] width 387 height 177
copy ins "$780.65 USD"
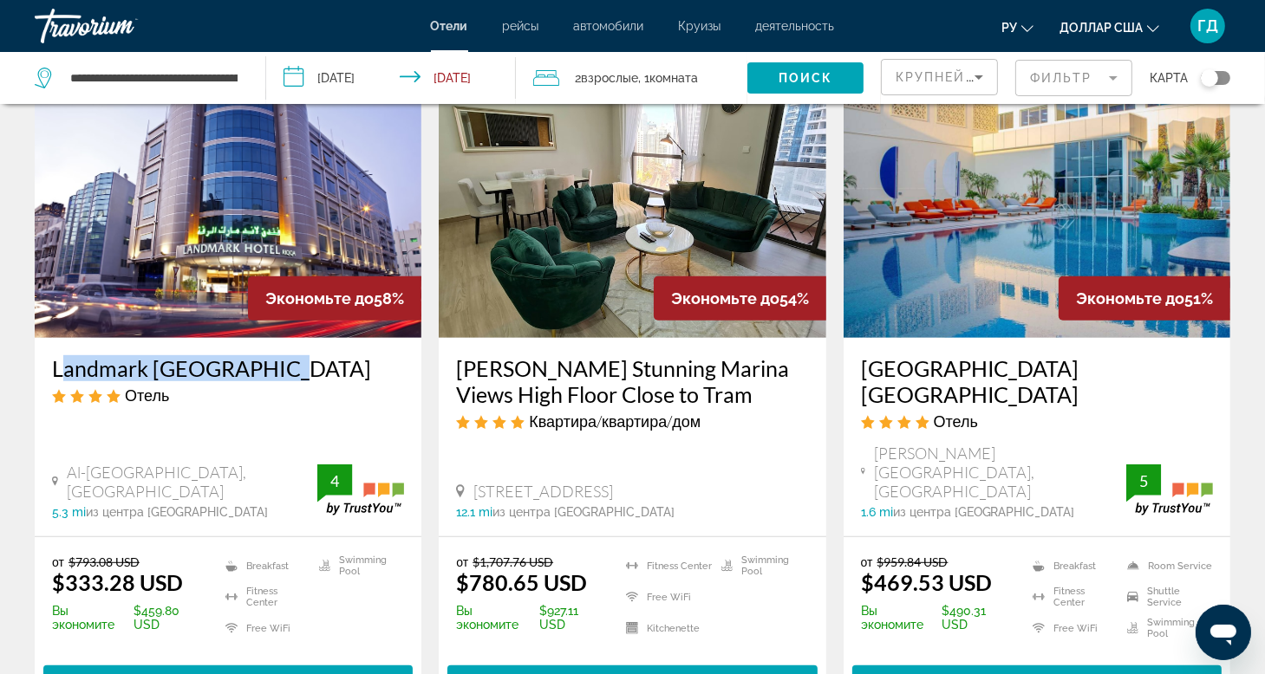
drag, startPoint x: 45, startPoint y: 340, endPoint x: 314, endPoint y: 350, distance: 268.9
click at [314, 350] on div "Landmark [GEOGRAPHIC_DATA] Отель Al-Jazeera Street 28763, [GEOGRAPHIC_DATA] 5.3…" at bounding box center [228, 437] width 387 height 199
copy h3 "Landmark [GEOGRAPHIC_DATA]"
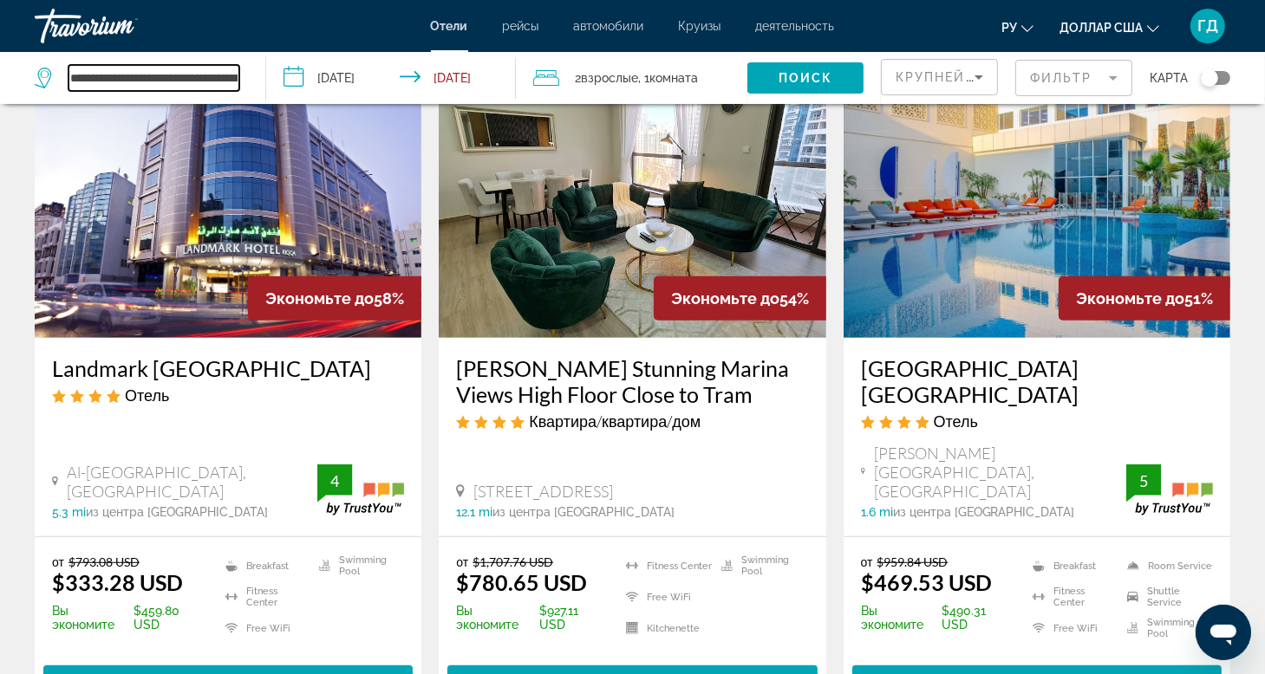
click at [209, 81] on input "**********" at bounding box center [153, 78] width 171 height 26
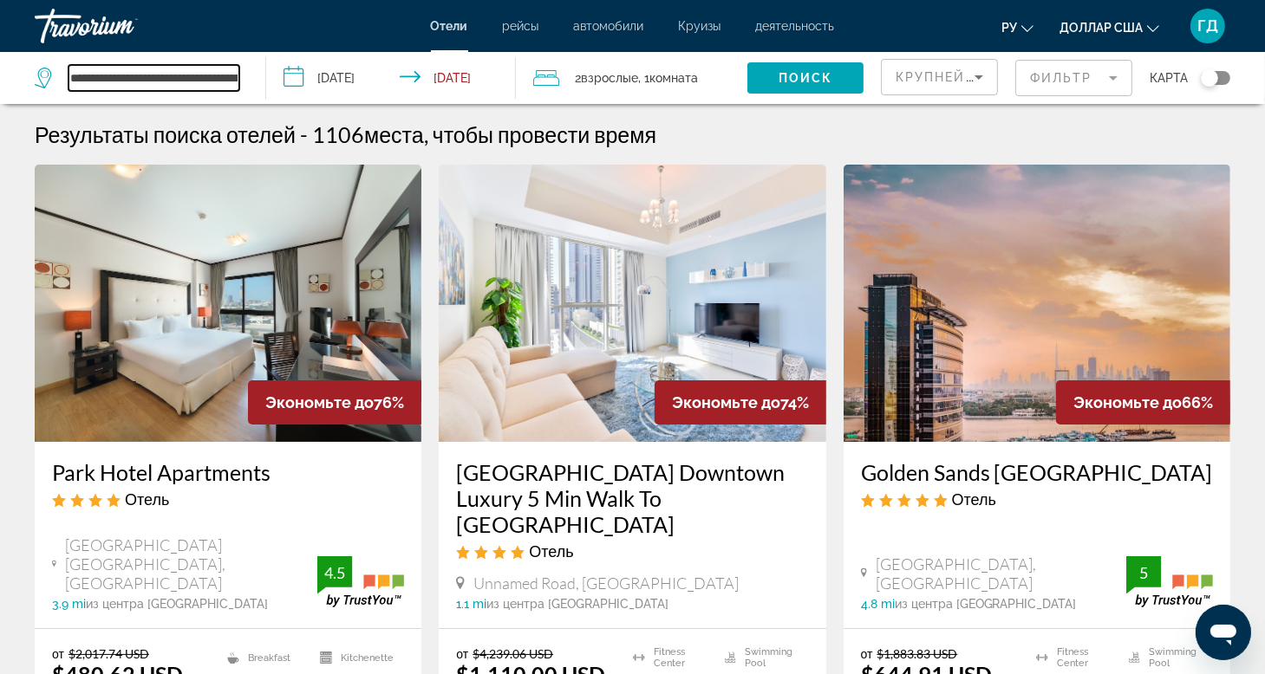
scroll to position [0, 111]
drag, startPoint x: 76, startPoint y: 75, endPoint x: 474, endPoint y: 63, distance: 398.1
click at [474, 63] on div "**********" at bounding box center [632, 78] width 1265 height 52
type input "*"
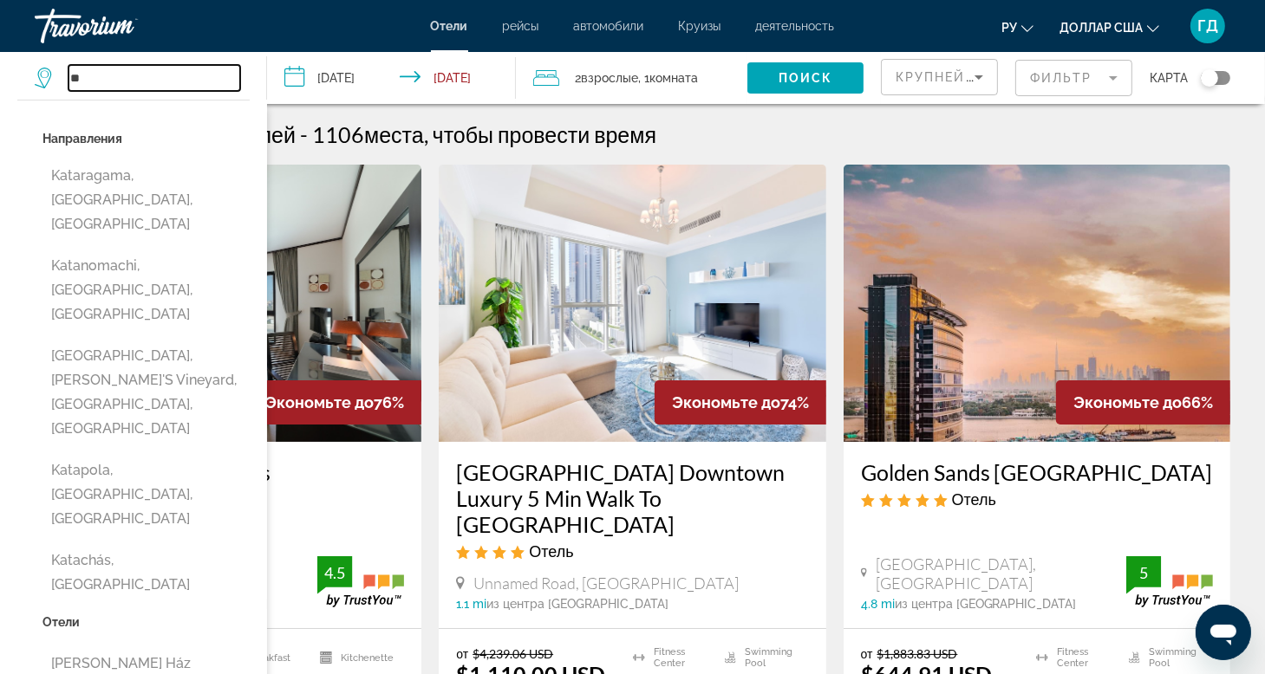
type input "*"
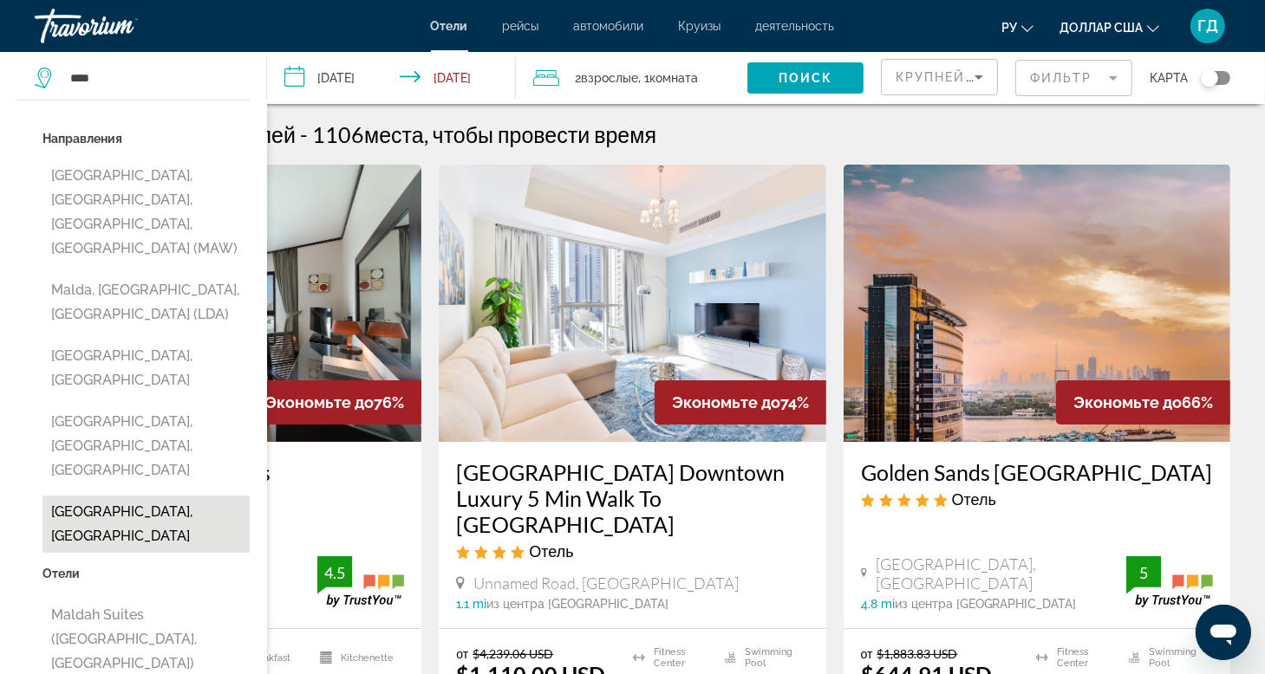
click at [127, 496] on button "[GEOGRAPHIC_DATA], [GEOGRAPHIC_DATA]" at bounding box center [145, 524] width 207 height 57
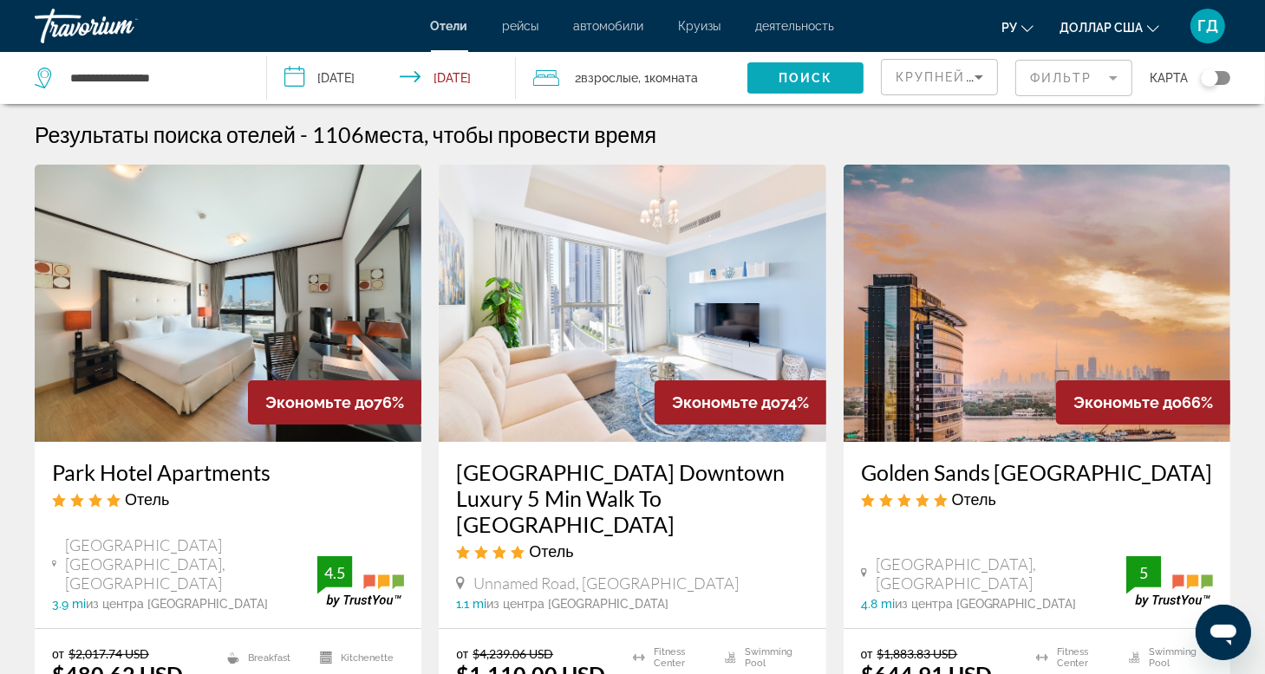
click at [798, 78] on span "Поиск" at bounding box center [806, 78] width 55 height 14
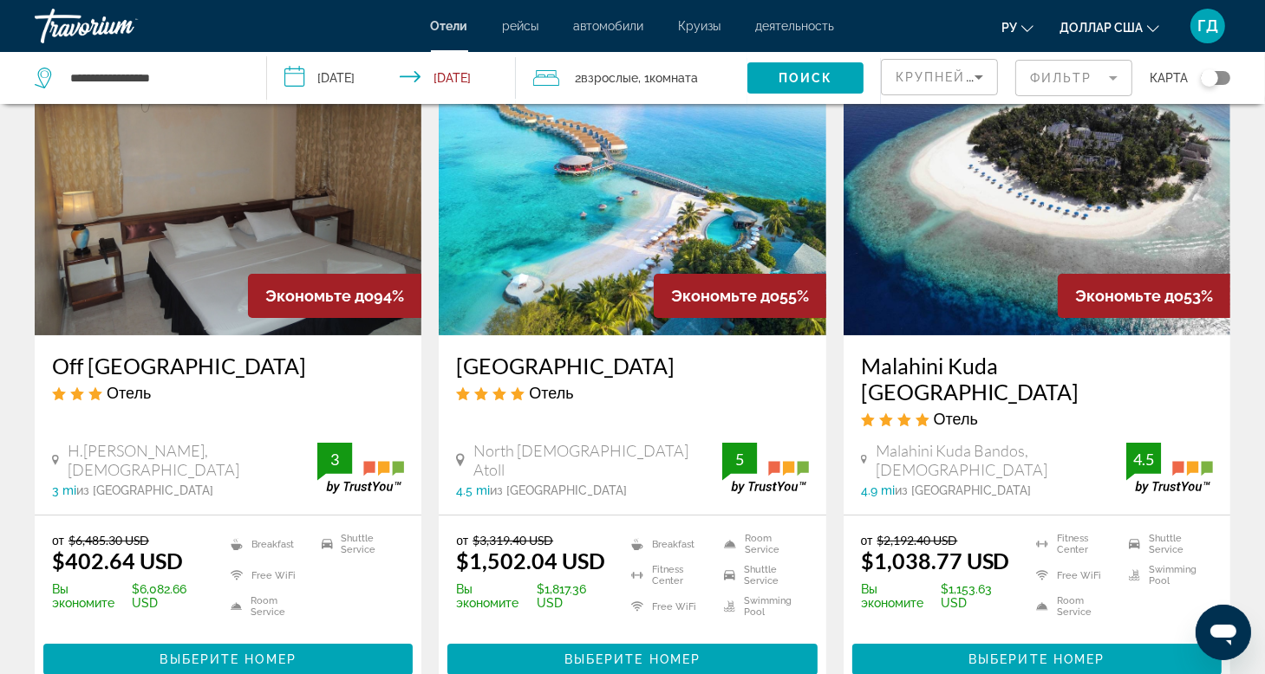
scroll to position [173, 0]
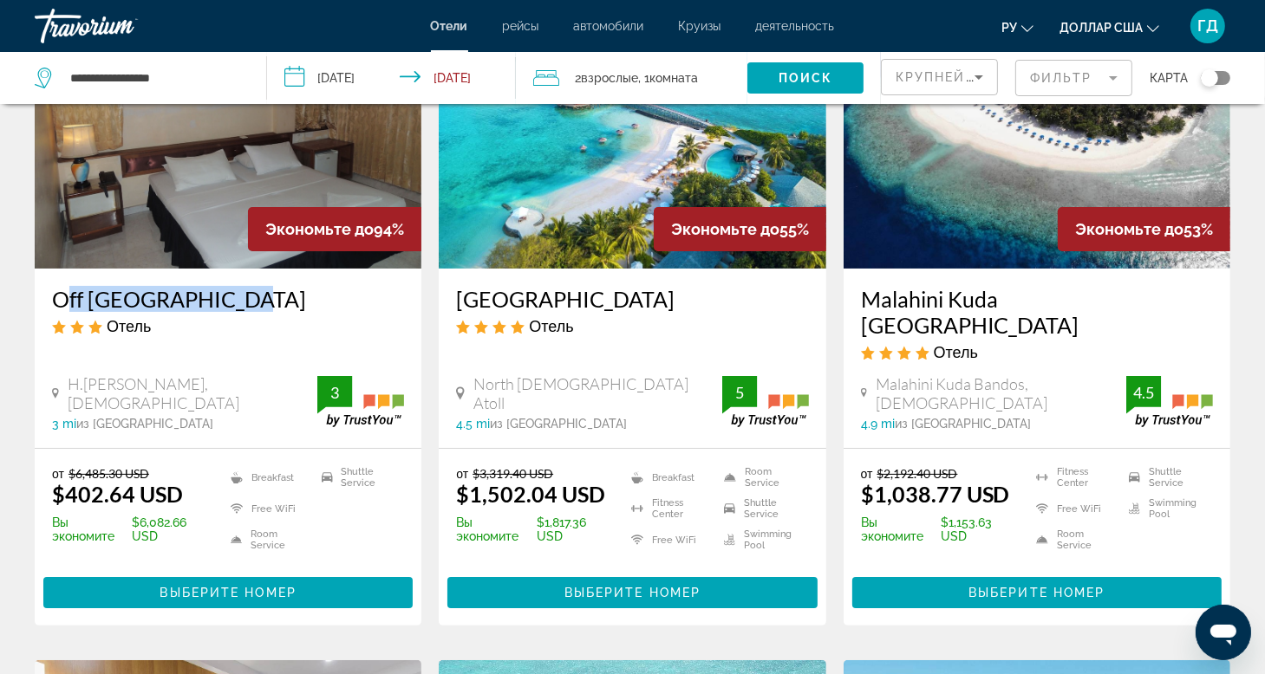
drag, startPoint x: 47, startPoint y: 293, endPoint x: 263, endPoint y: 298, distance: 215.9
click at [263, 298] on div "Off [GEOGRAPHIC_DATA] Отель H.Hiriyaadhoo, [DEMOGRAPHIC_DATA] 3 mi из [GEOGRAPH…" at bounding box center [228, 358] width 387 height 179
copy h3 "Off [GEOGRAPHIC_DATA]"
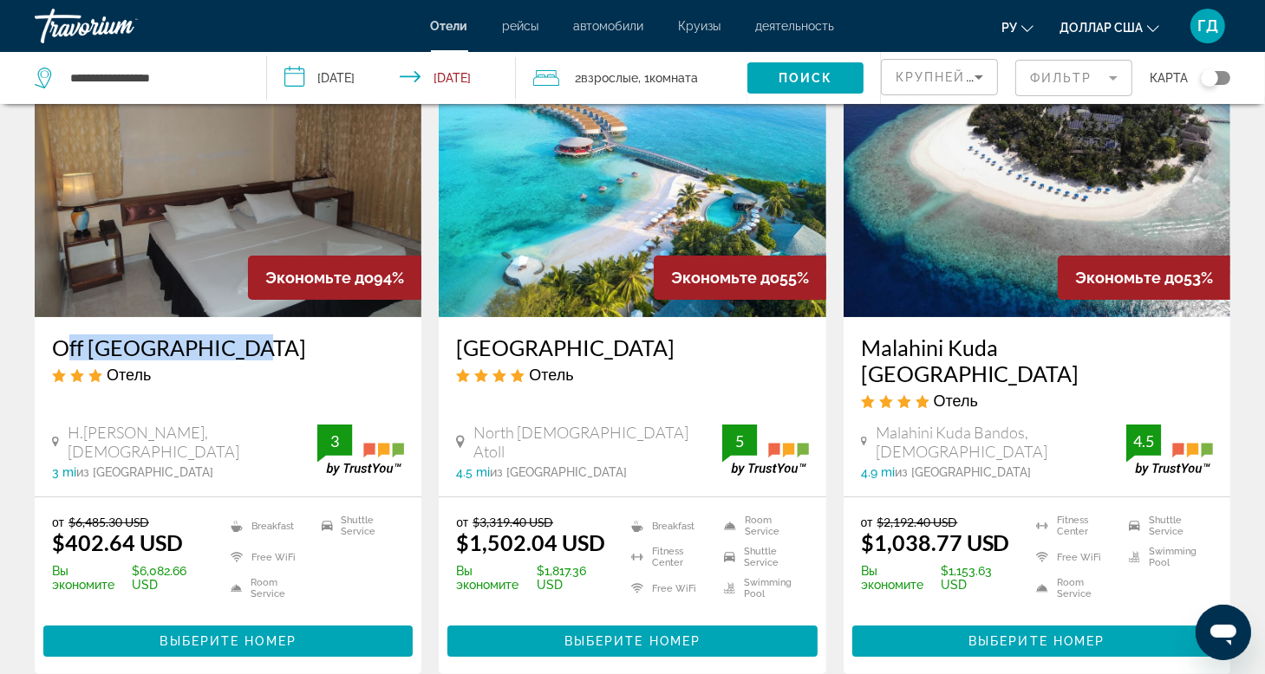
scroll to position [87, 0]
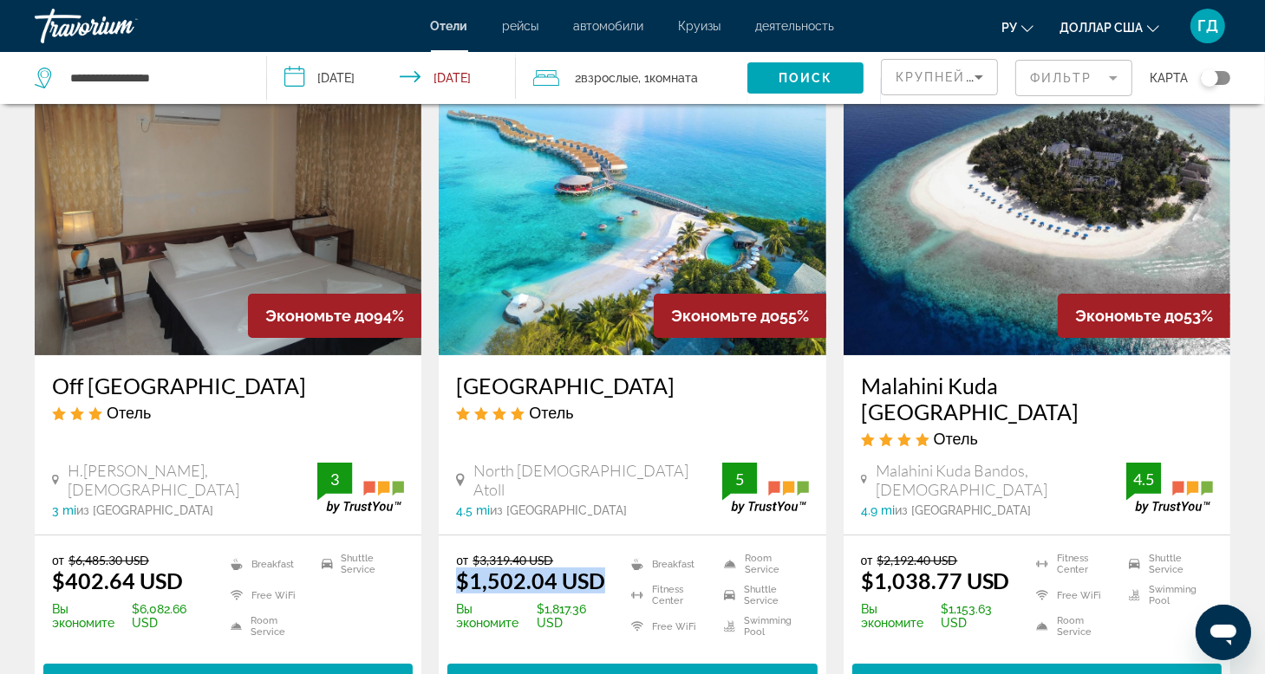
drag, startPoint x: 454, startPoint y: 578, endPoint x: 590, endPoint y: 570, distance: 135.5
click at [603, 570] on div "от $3,319.40 USD $1,502.04 USD Вы экономите $1,817.36 USD Breakfast [GEOGRAPHIC…" at bounding box center [632, 624] width 387 height 177
copy ins "$1,502.04 USD"
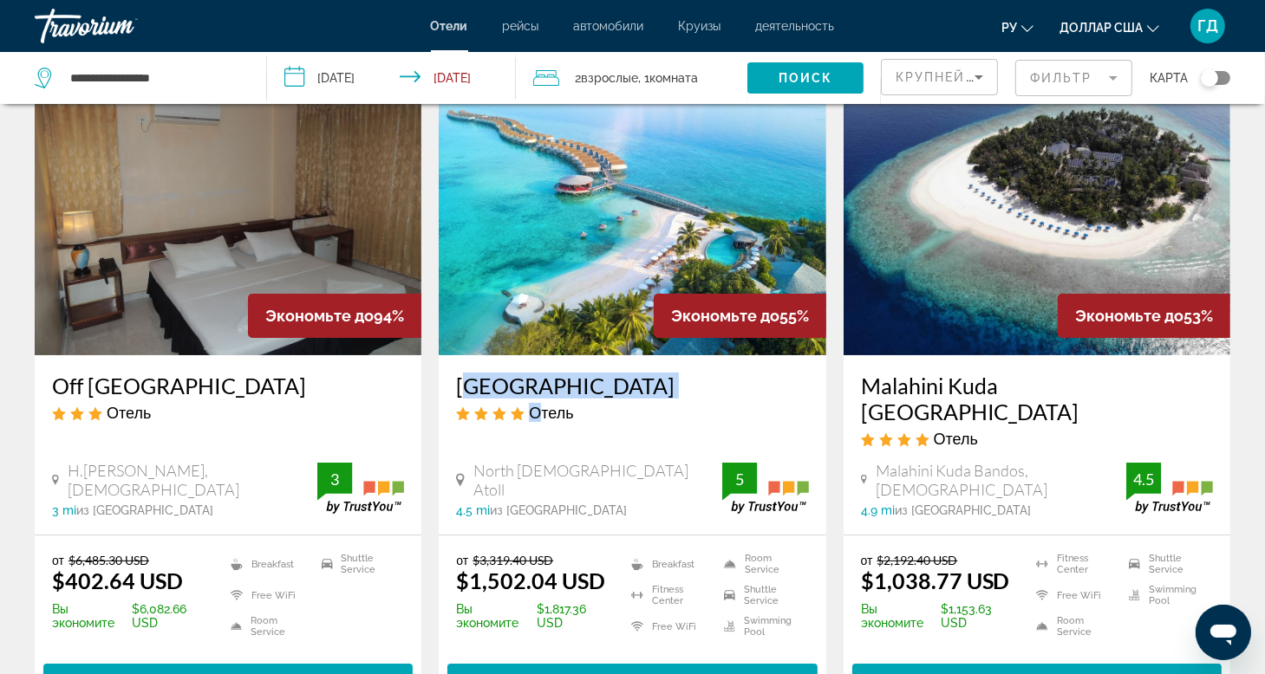
drag, startPoint x: 451, startPoint y: 382, endPoint x: 541, endPoint y: 431, distance: 102.4
click at [541, 431] on div "[GEOGRAPHIC_DATA] Отель North [DEMOGRAPHIC_DATA] Atoll 4.5 mi из центра [GEOGRA…" at bounding box center [632, 444] width 387 height 179
click at [832, 282] on app-hotels-search-item "Экономьте до 55% [GEOGRAPHIC_DATA] [GEOGRAPHIC_DATA] Отель North [DEMOGRAPHIC_D…" at bounding box center [632, 395] width 404 height 635
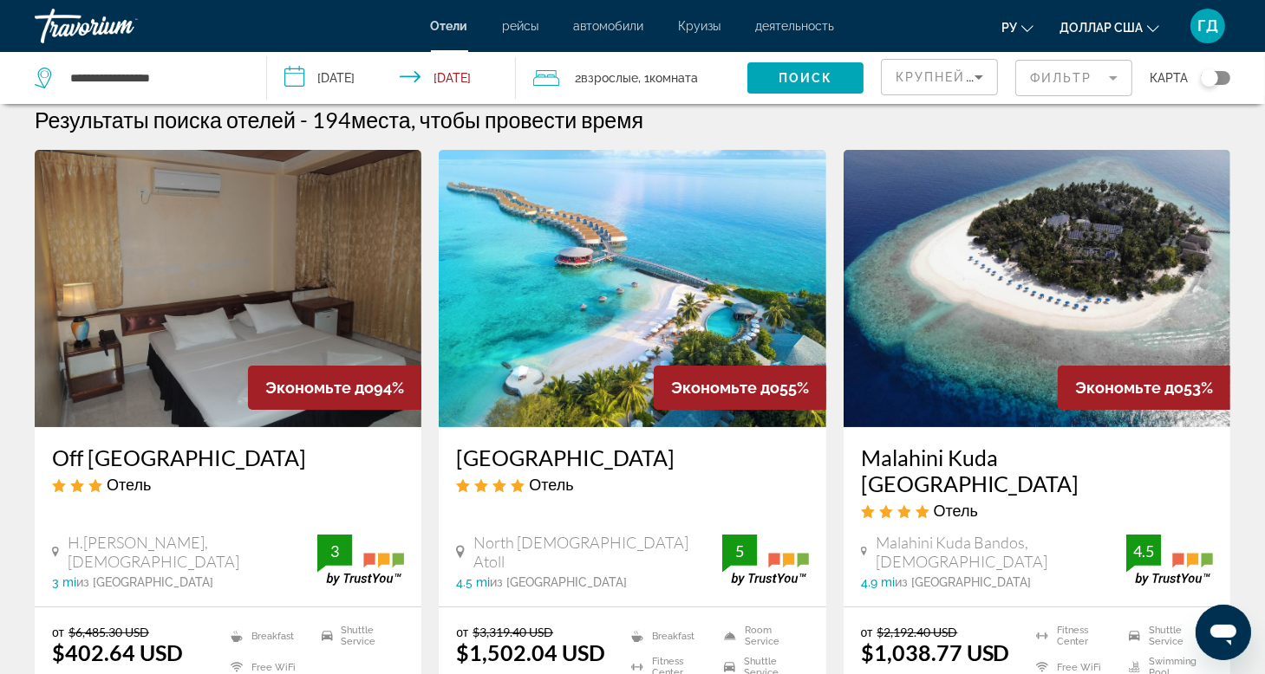
scroll to position [0, 0]
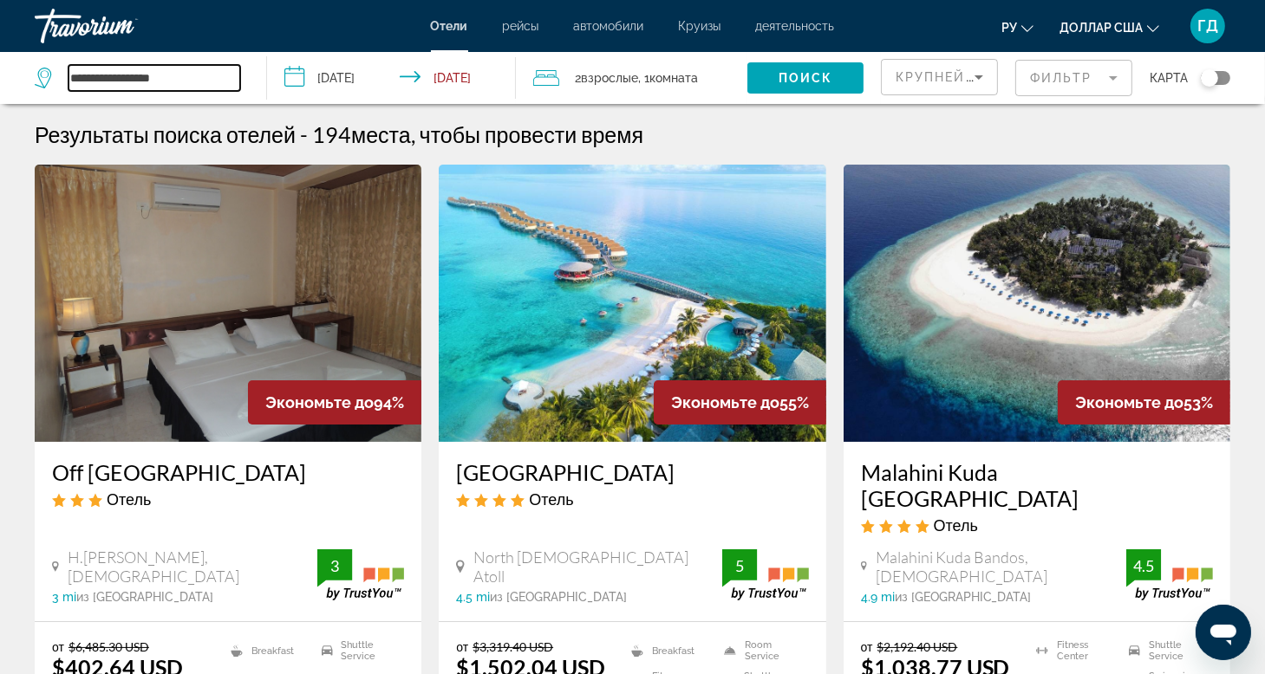
click at [174, 83] on input "**********" at bounding box center [154, 78] width 172 height 26
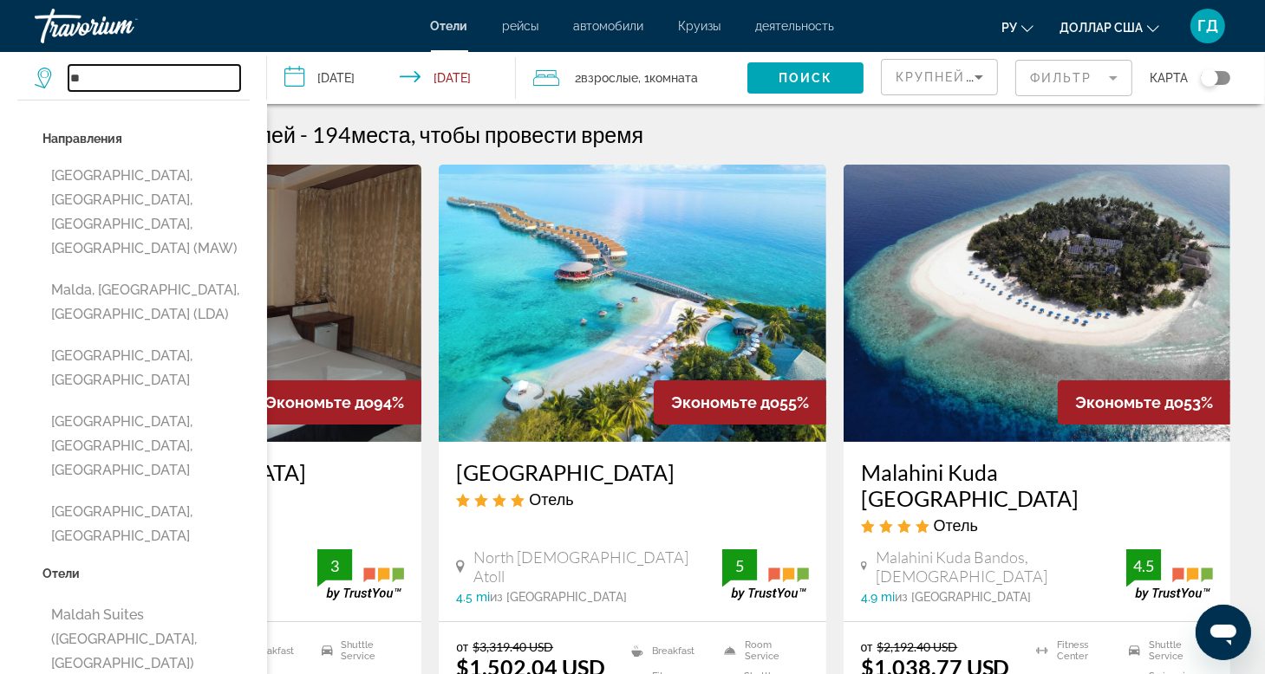
type input "*"
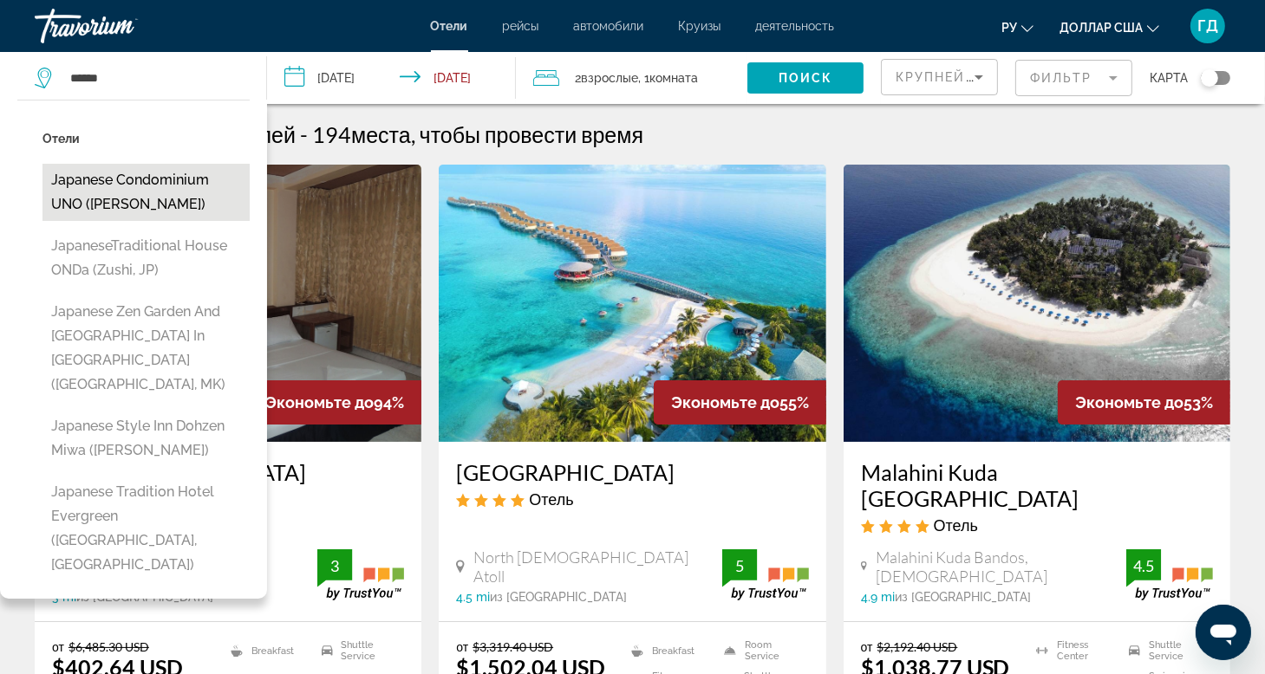
click at [136, 187] on button "Japanese Condominium UNO ([PERSON_NAME])" at bounding box center [145, 192] width 207 height 57
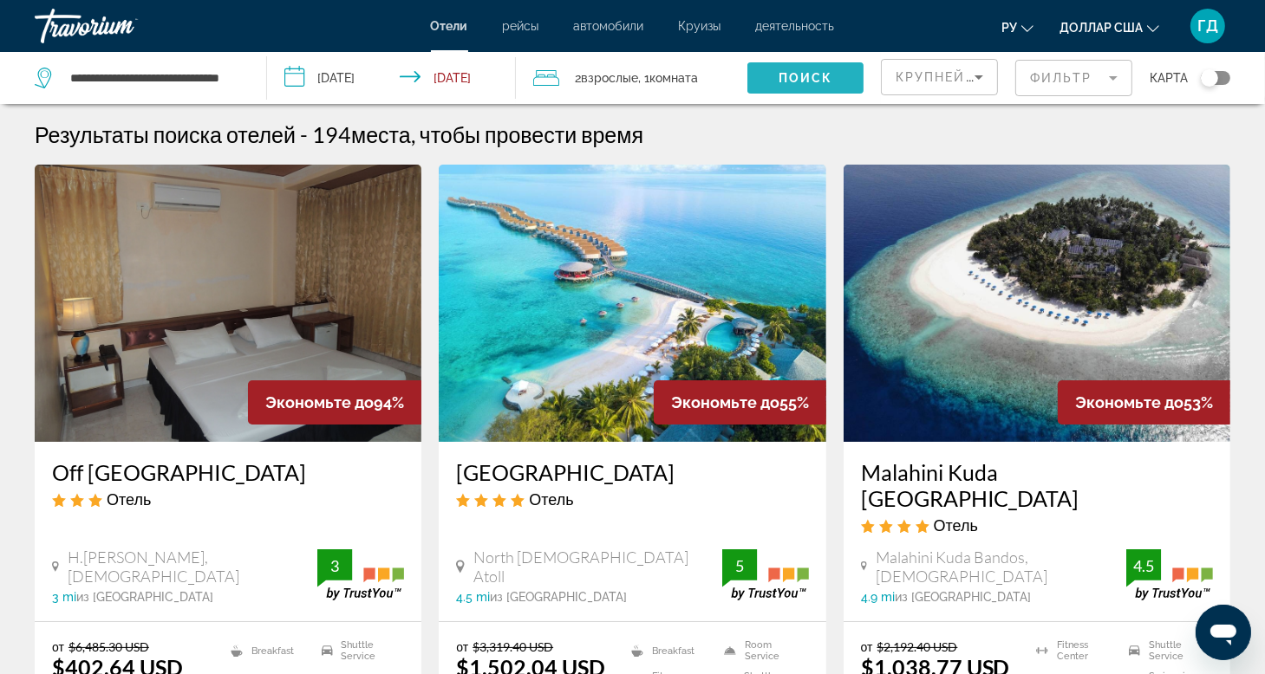
click at [770, 84] on span "Search widget" at bounding box center [805, 78] width 116 height 42
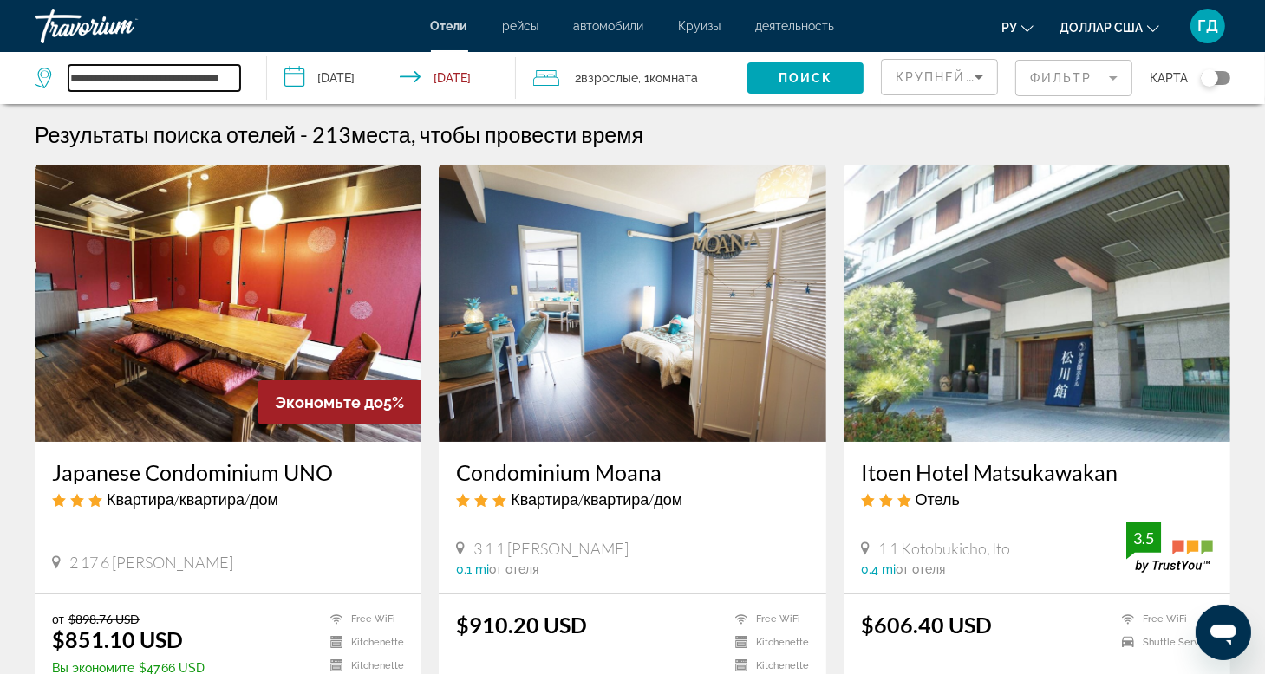
click at [105, 82] on input "**********" at bounding box center [154, 78] width 172 height 26
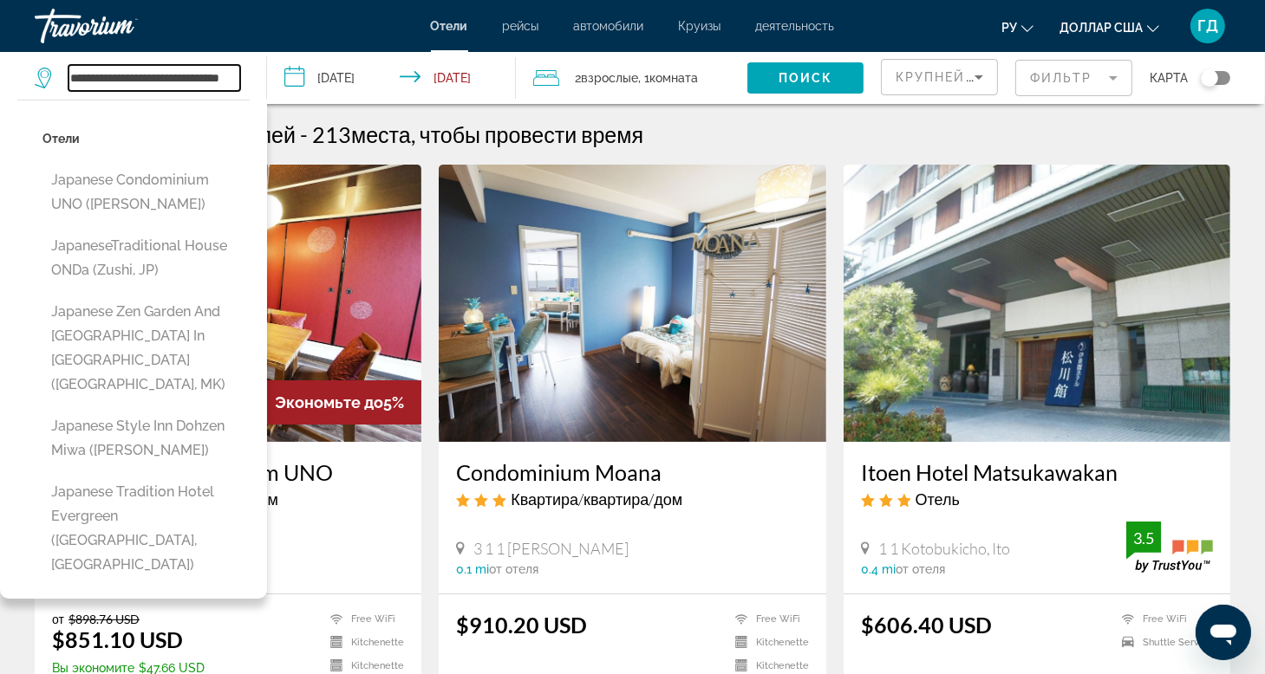
scroll to position [0, 42]
drag, startPoint x: 73, startPoint y: 81, endPoint x: 265, endPoint y: 84, distance: 192.5
click at [265, 84] on app-destination-search "**********" at bounding box center [133, 78] width 267 height 52
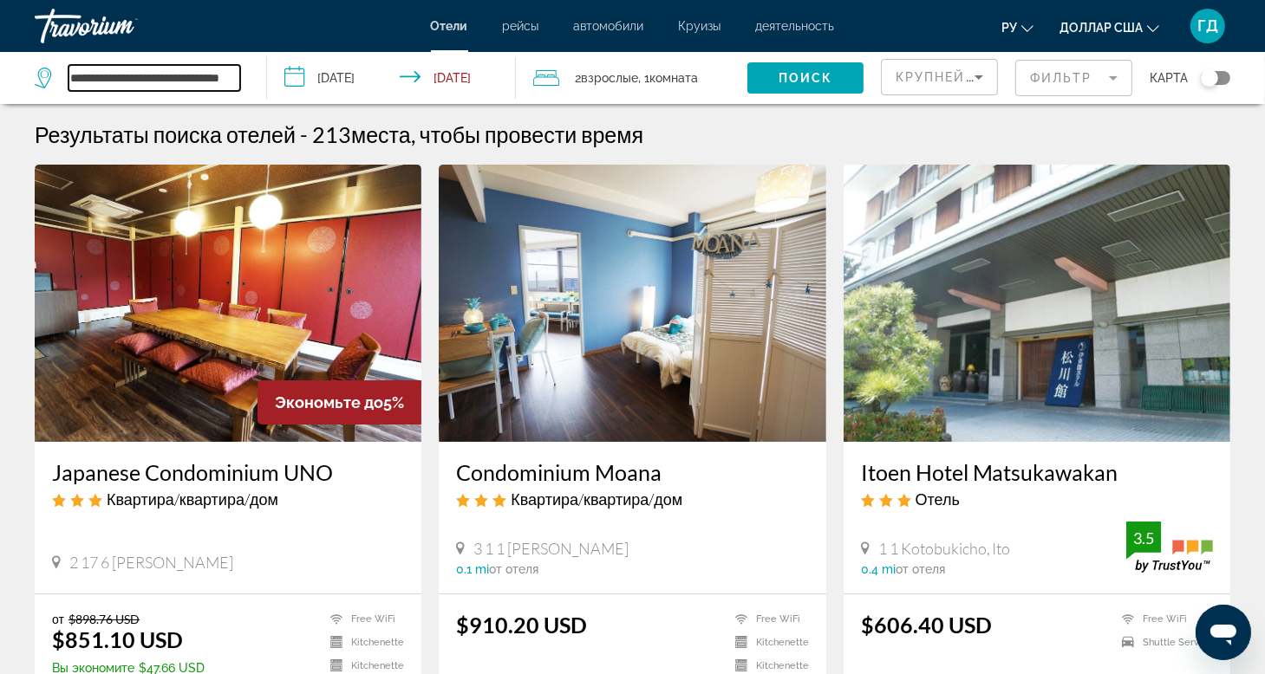
type input "*"
paste input "*****"
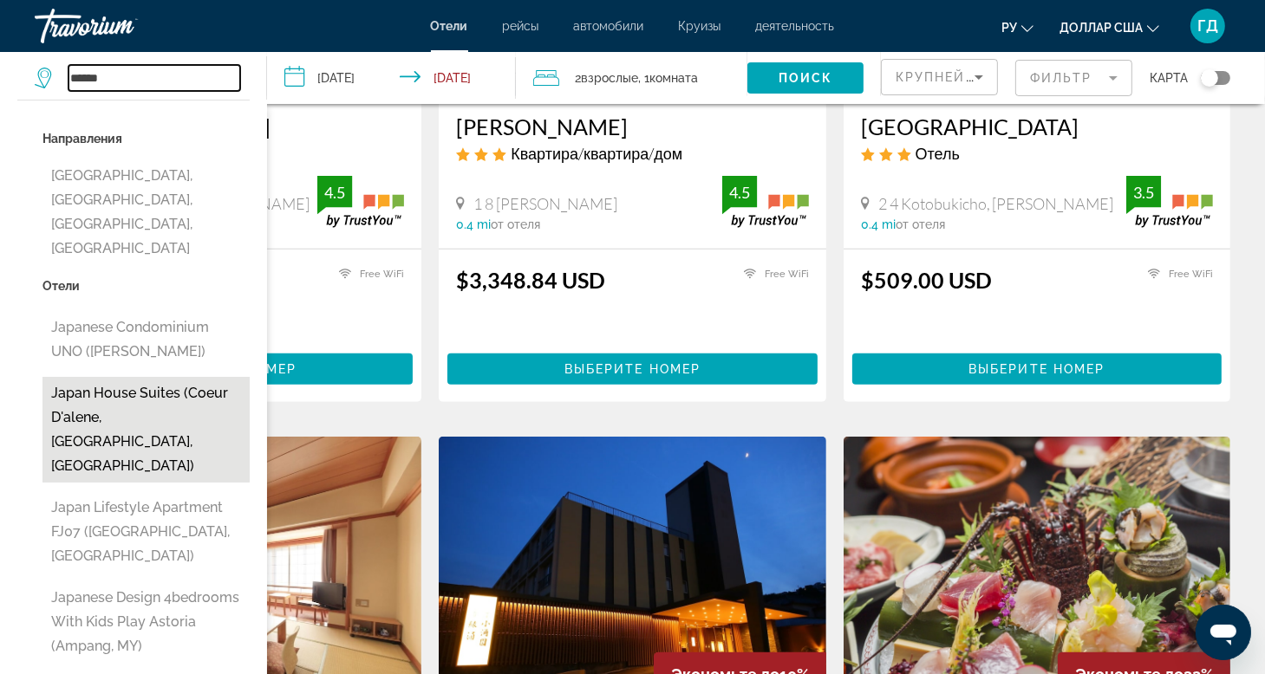
scroll to position [1040, 0]
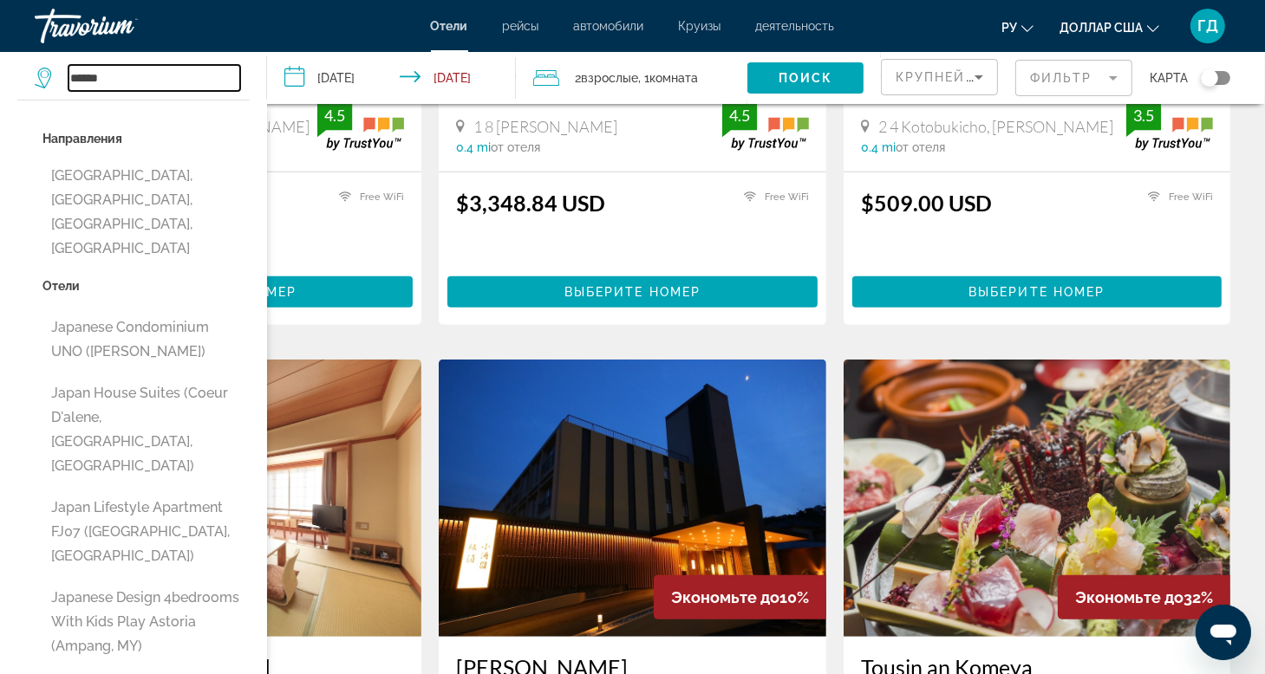
type input "*****"
click at [837, 337] on div "Экономьте до 5% Japanese Condominium UNO Квартира/квартира/дом 2 17 6 [PERSON_N…" at bounding box center [632, 371] width 1213 height 2495
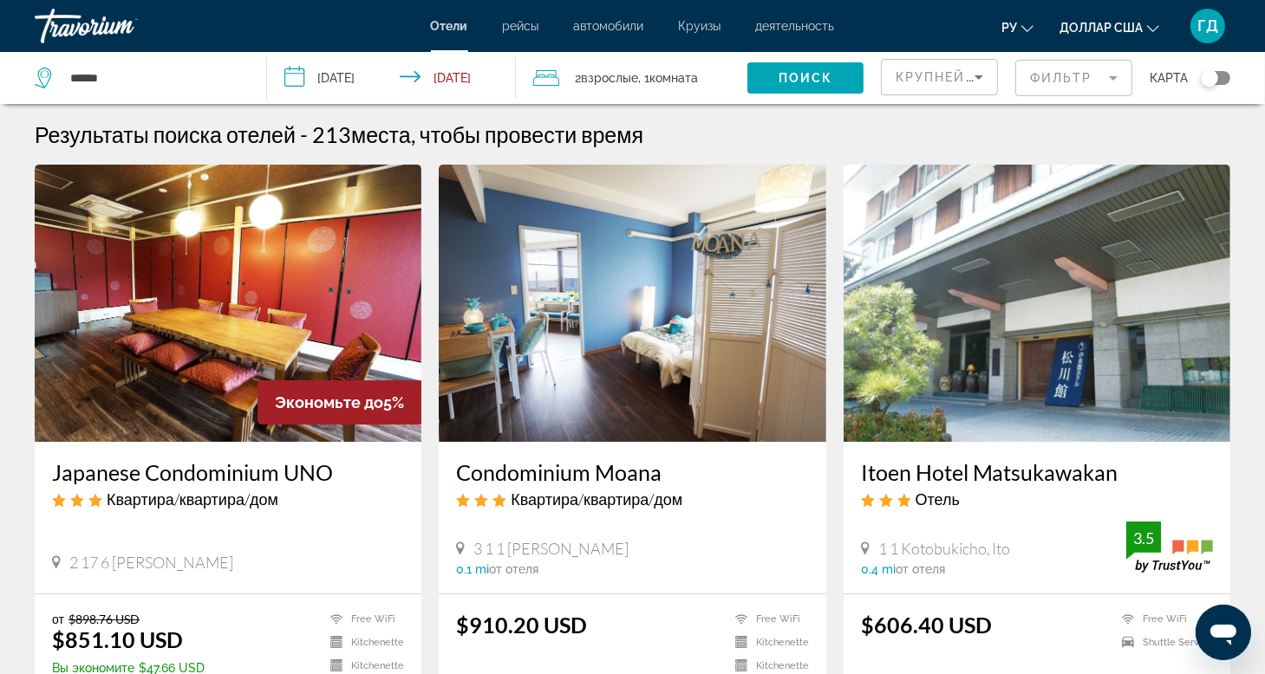
scroll to position [0, 0]
drag, startPoint x: 118, startPoint y: 84, endPoint x: -55, endPoint y: 55, distance: 175.0
click at [0, 55] on html "**********" at bounding box center [632, 337] width 1265 height 674
type input "*"
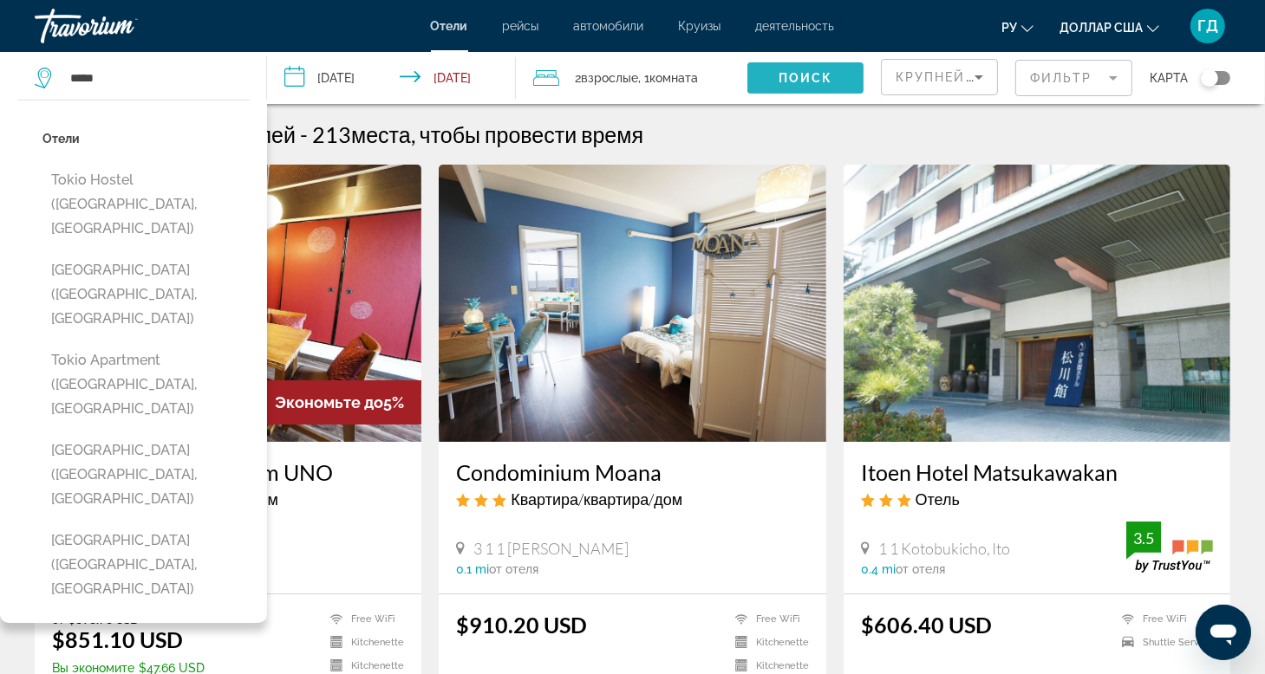
click at [785, 81] on span "Поиск" at bounding box center [806, 78] width 55 height 14
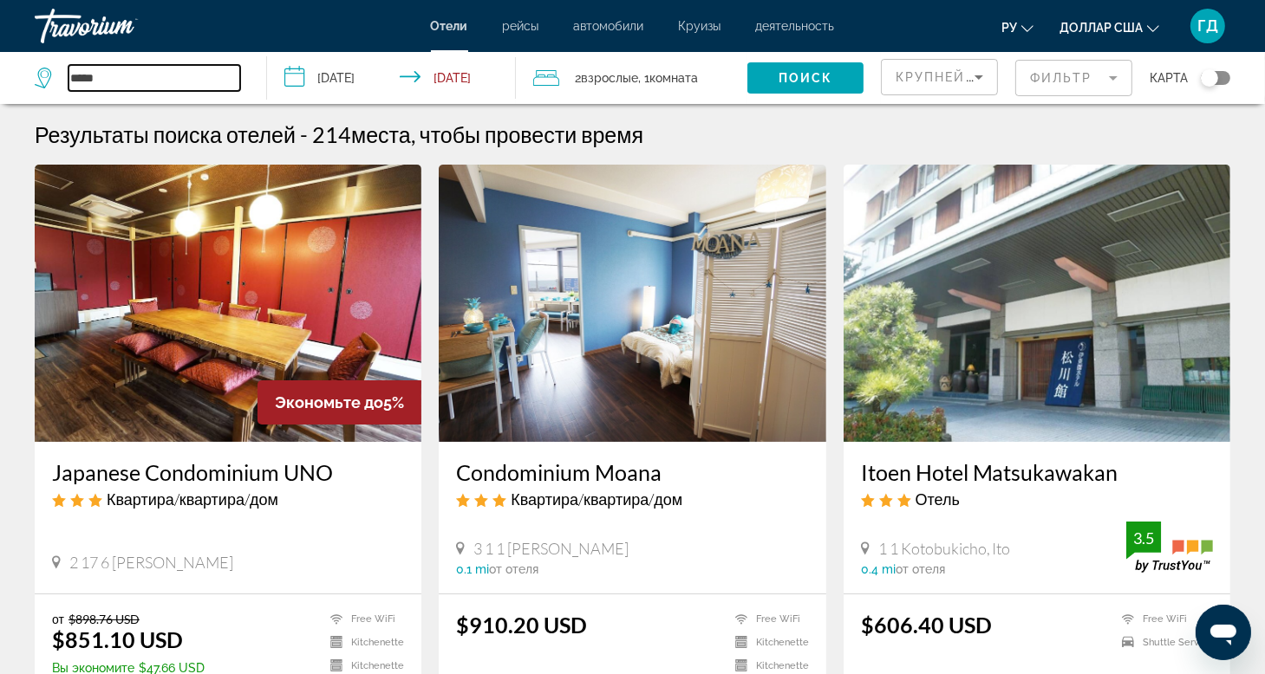
click at [137, 81] on input "*****" at bounding box center [154, 78] width 172 height 26
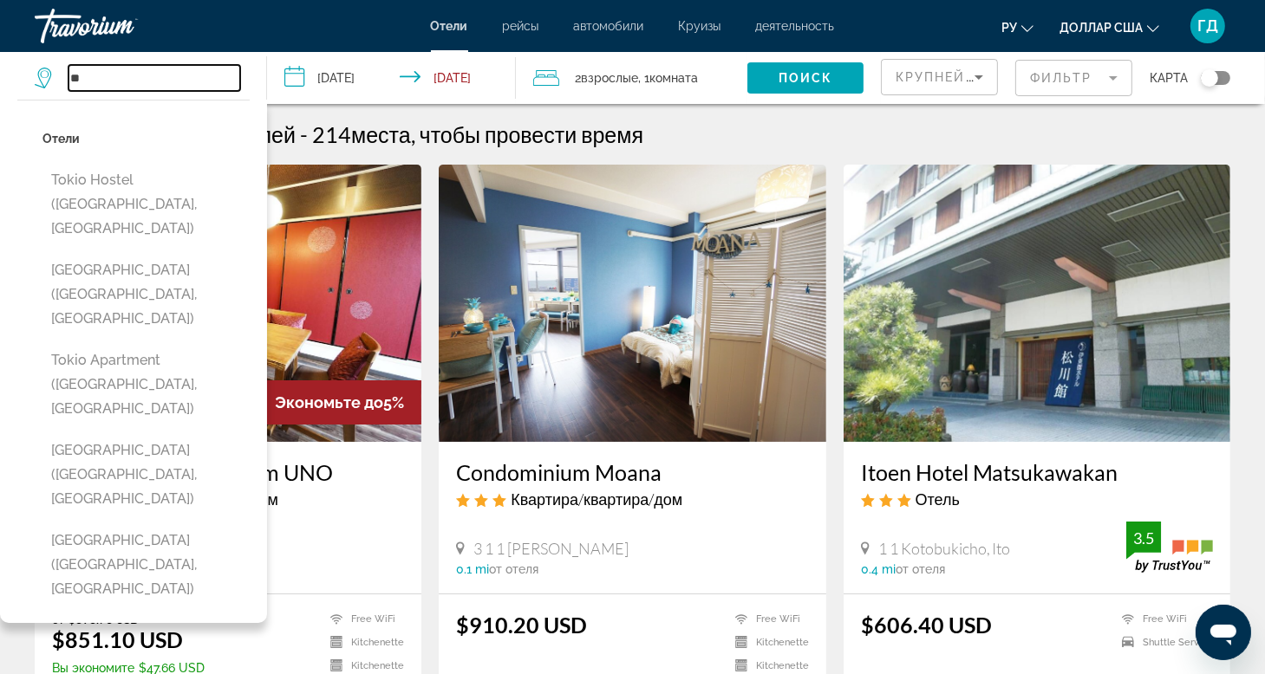
type input "*"
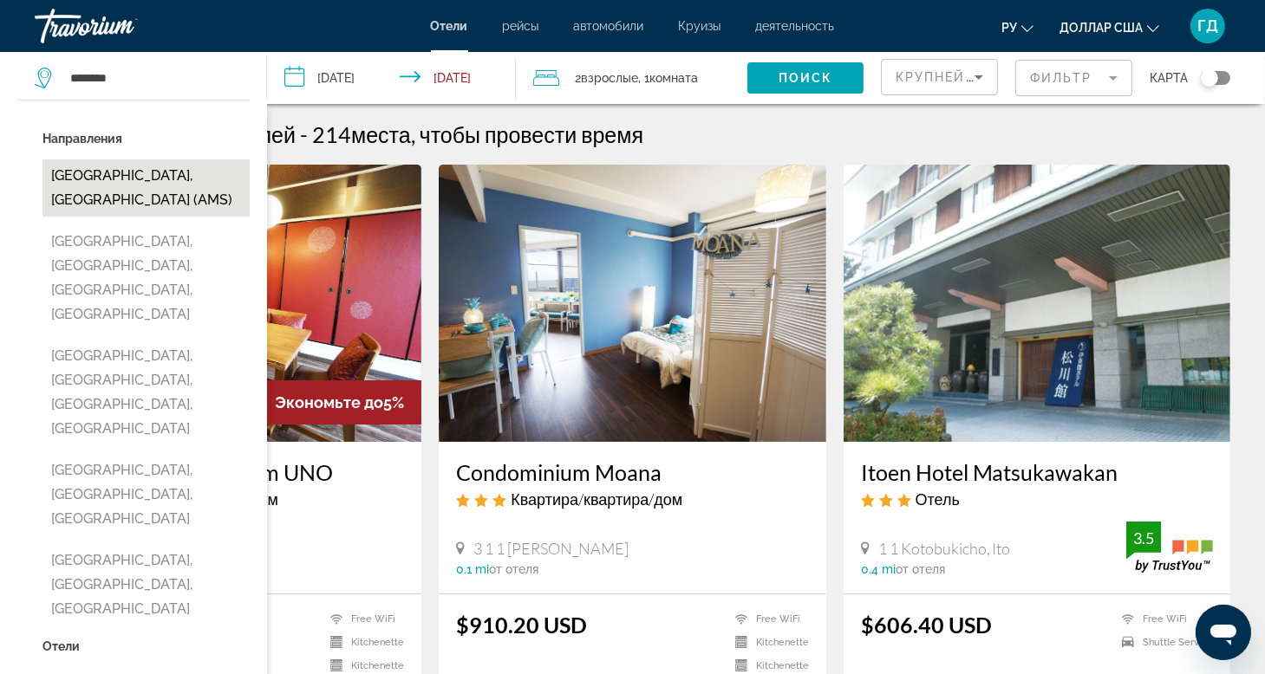
click at [134, 188] on button "[GEOGRAPHIC_DATA], [GEOGRAPHIC_DATA] (AMS)" at bounding box center [145, 188] width 207 height 57
type input "**********"
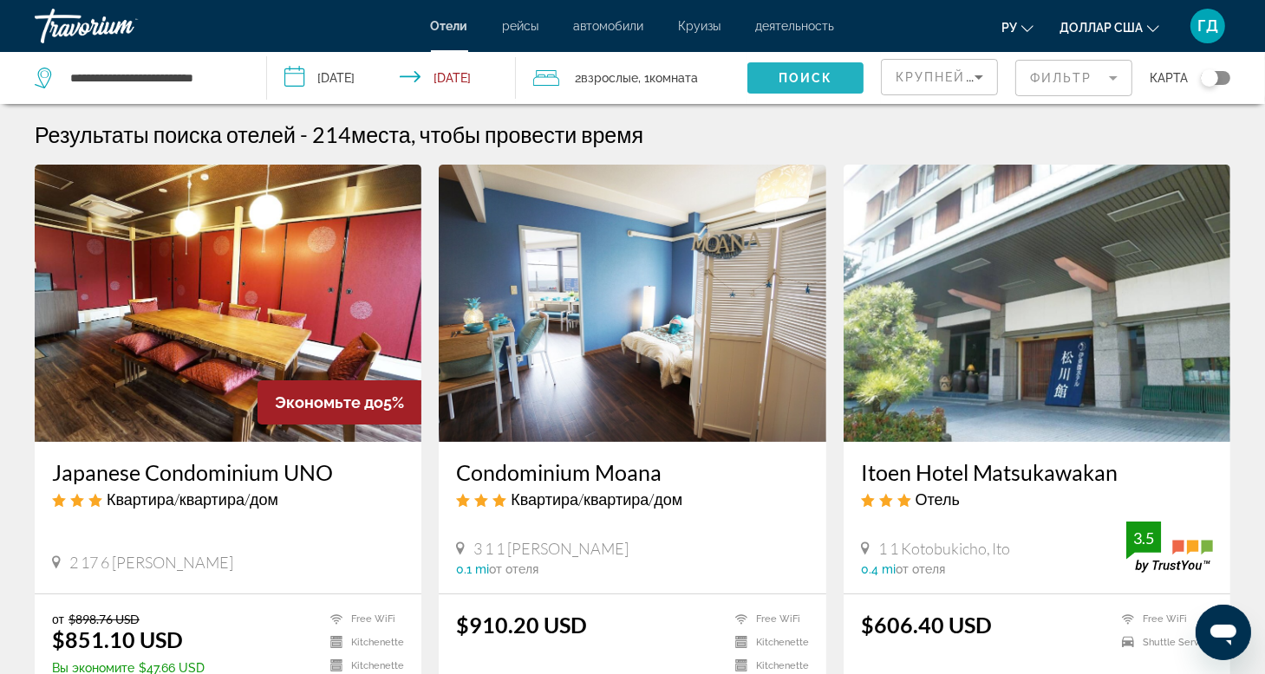
click at [760, 81] on span "Search widget" at bounding box center [805, 78] width 116 height 42
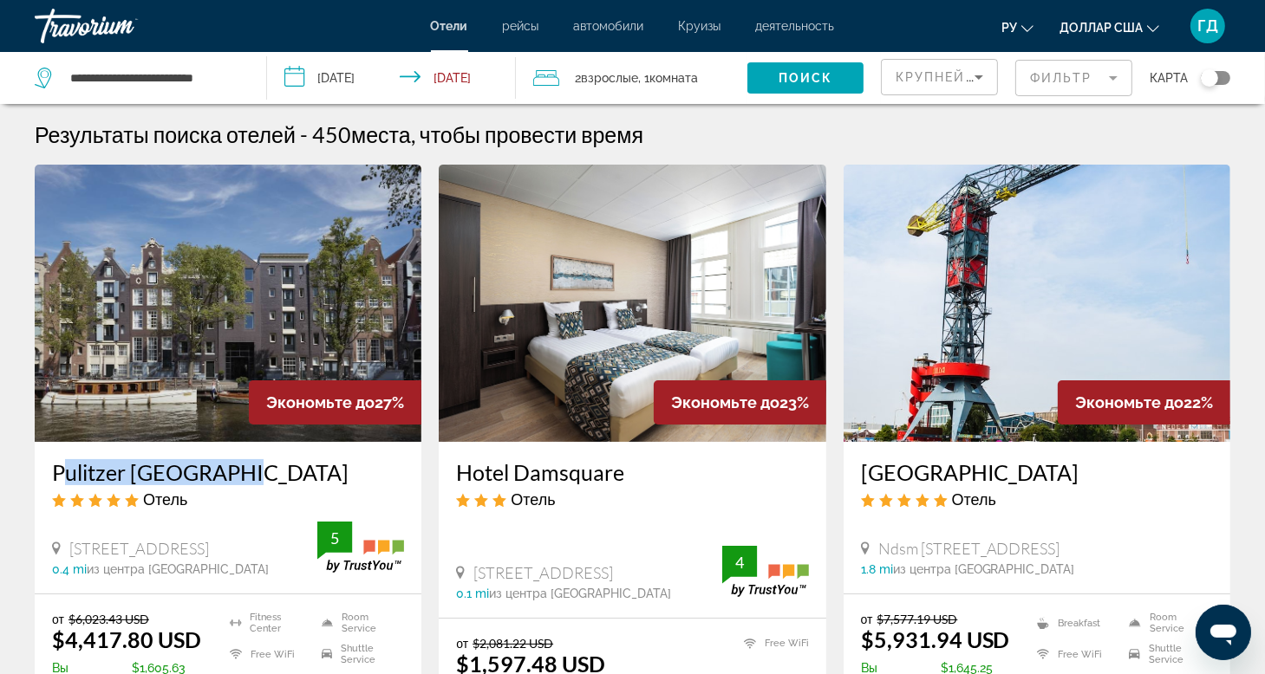
drag, startPoint x: 49, startPoint y: 472, endPoint x: 283, endPoint y: 471, distance: 233.2
click at [283, 471] on div "Pulitzer [GEOGRAPHIC_DATA] Отель [STREET_ADDRESS] 0.4 mi из центра [GEOGRAPHIC_…" at bounding box center [228, 518] width 387 height 152
click at [901, 122] on div "Результаты поиска отелей - 450 места, чтобы провести время" at bounding box center [632, 134] width 1195 height 26
